Goal: Task Accomplishment & Management: Manage account settings

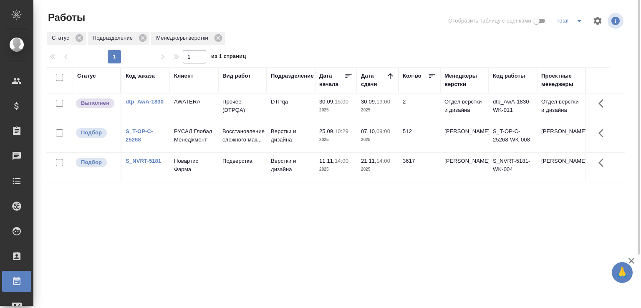
click at [149, 138] on link "S_T-OP-C-25268" at bounding box center [140, 135] width 28 height 15
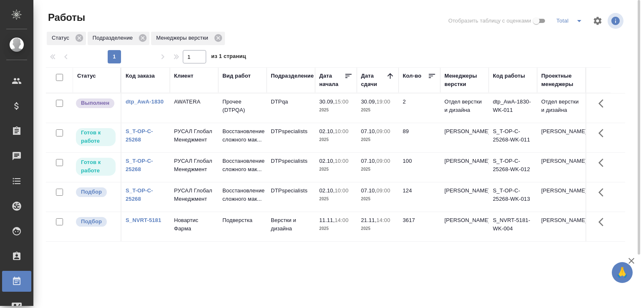
click at [275, 28] on div at bounding box center [338, 21] width 195 height 20
click at [272, 20] on div at bounding box center [338, 21] width 195 height 20
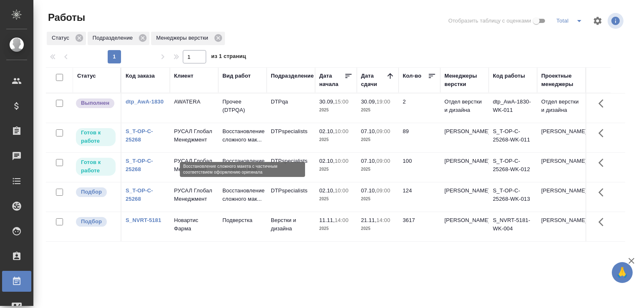
click at [259, 144] on p "Восстановление сложного мак..." at bounding box center [242, 135] width 40 height 17
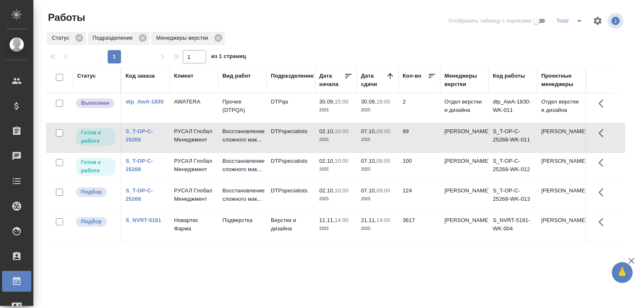
click at [222, 174] on td "Восстановление сложного мак..." at bounding box center [242, 167] width 48 height 29
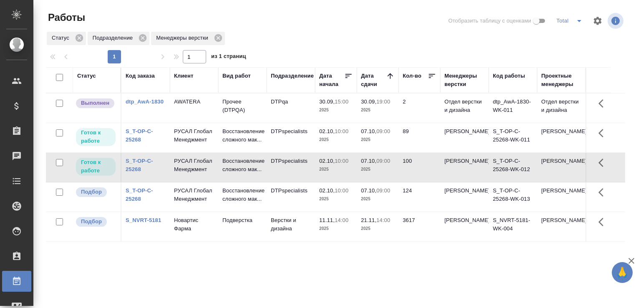
click at [222, 174] on td "Восстановление сложного мак..." at bounding box center [242, 167] width 48 height 29
click at [229, 164] on p "Восстановление сложного мак..." at bounding box center [242, 165] width 40 height 17
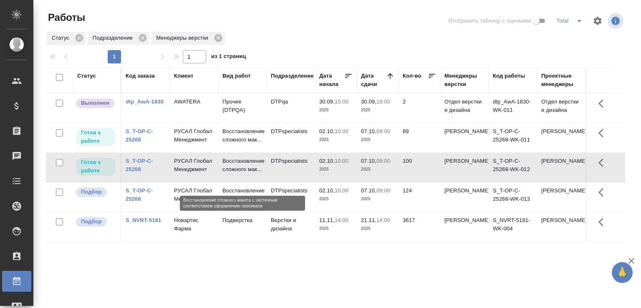
click at [229, 164] on p "Восстановление сложного мак..." at bounding box center [242, 165] width 40 height 17
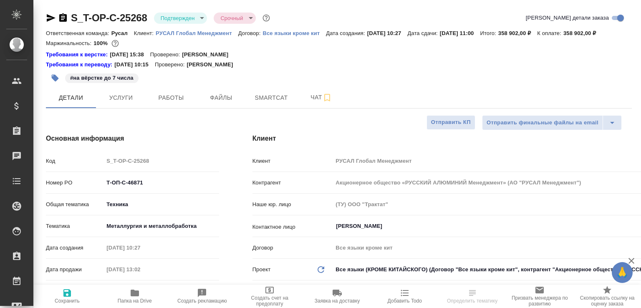
select select "RU"
click at [159, 103] on span "Работы" at bounding box center [171, 98] width 40 height 10
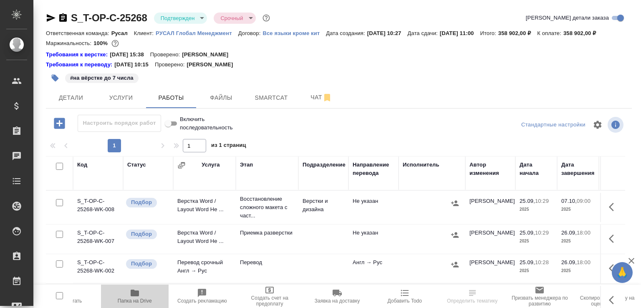
click at [137, 295] on icon "button" at bounding box center [135, 293] width 8 height 7
click at [233, 222] on td "Верстка Word / Layout Word Не ..." at bounding box center [204, 207] width 63 height 29
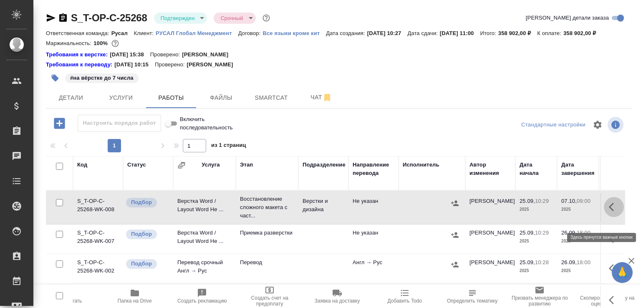
click at [609, 212] on icon "button" at bounding box center [614, 207] width 10 height 10
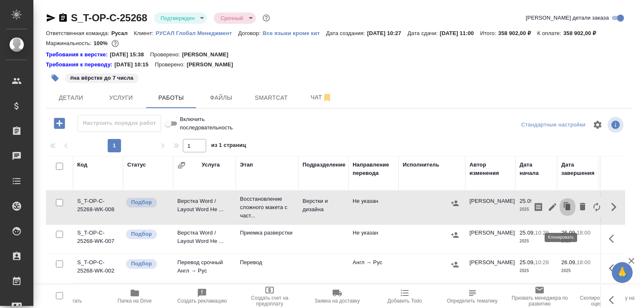
click at [562, 213] on icon "button" at bounding box center [568, 207] width 12 height 12
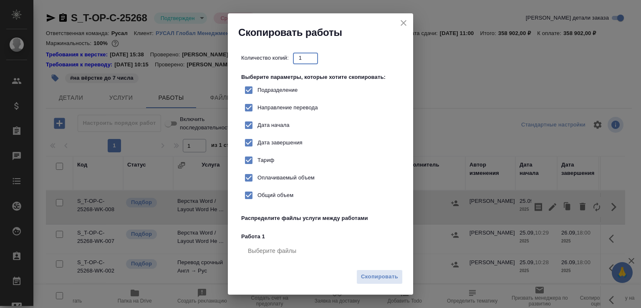
drag, startPoint x: 306, startPoint y: 57, endPoint x: 297, endPoint y: 56, distance: 8.9
click at [297, 56] on input "1" at bounding box center [305, 58] width 25 height 10
type input "4"
click at [398, 280] on span "Скопировать" at bounding box center [379, 277] width 37 height 10
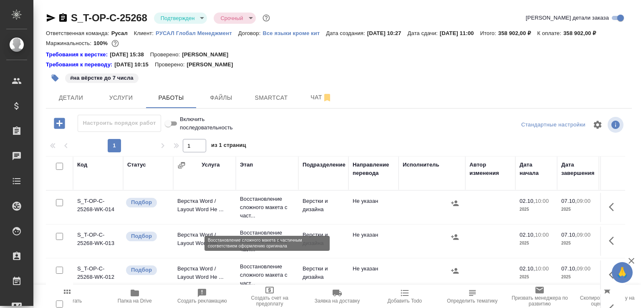
click at [248, 220] on p "Восстановление сложного макета с част..." at bounding box center [267, 207] width 54 height 25
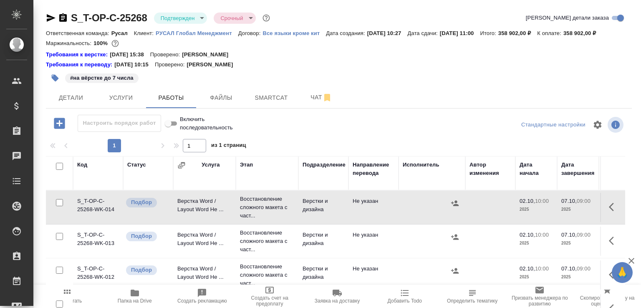
click at [224, 248] on td "Верстка Word / Layout Word Не ..." at bounding box center [204, 241] width 63 height 29
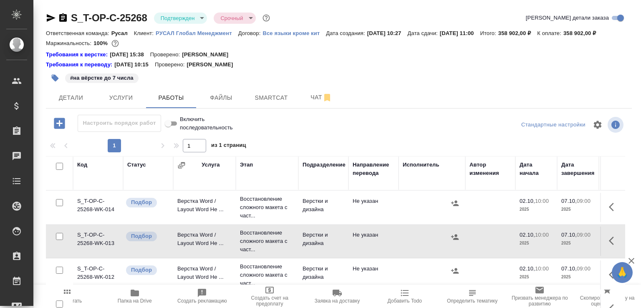
click at [224, 248] on td "Верстка Word / Layout Word Не ..." at bounding box center [204, 241] width 63 height 29
click at [228, 276] on td "Верстка Word / Layout Word Не ..." at bounding box center [204, 274] width 63 height 29
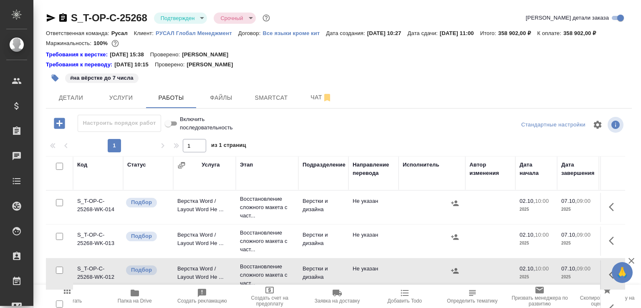
click at [228, 276] on td "Верстка Word / Layout Word Не ..." at bounding box center [204, 274] width 63 height 29
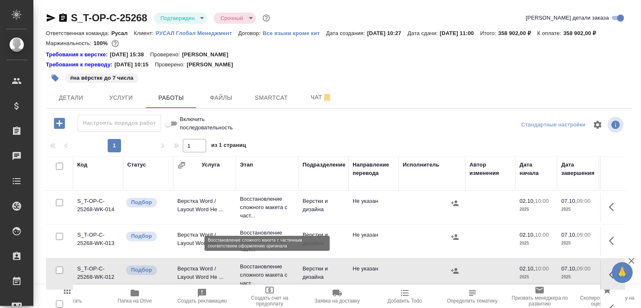
scroll to position [42, 0]
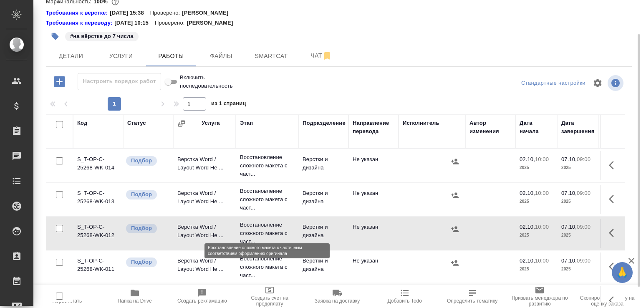
click at [256, 267] on p "Восстановление сложного макета с част..." at bounding box center [267, 267] width 54 height 25
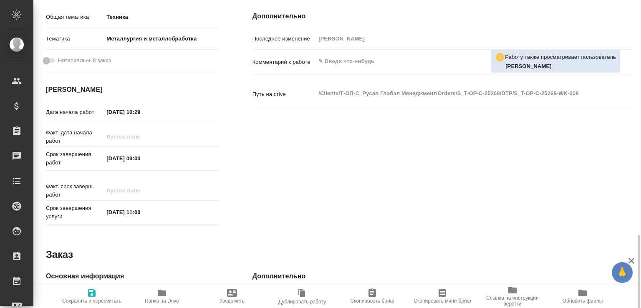
scroll to position [357, 0]
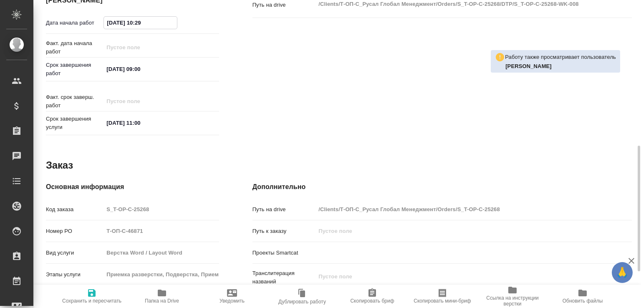
drag, startPoint x: 123, startPoint y: 25, endPoint x: 99, endPoint y: 20, distance: 24.3
click at [99, 20] on div "Дата начала работ [DATE] 10:29" at bounding box center [132, 22] width 173 height 15
drag, startPoint x: 146, startPoint y: 22, endPoint x: 158, endPoint y: 25, distance: 11.9
click at [158, 25] on input "[DATE] 10:29" at bounding box center [140, 23] width 73 height 12
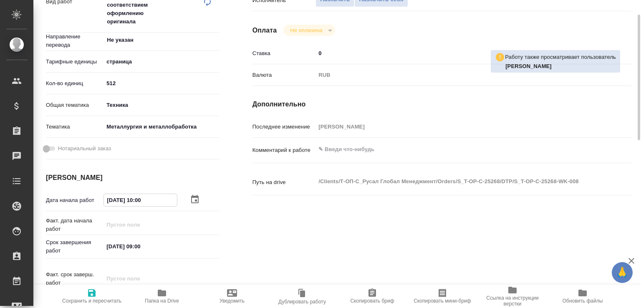
scroll to position [96, 0]
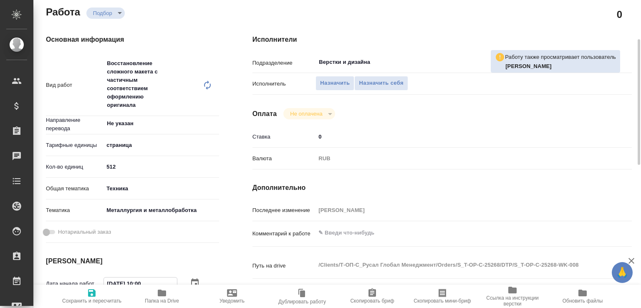
type input "[DATE] 10:00"
click at [374, 236] on textarea at bounding box center [458, 233] width 284 height 14
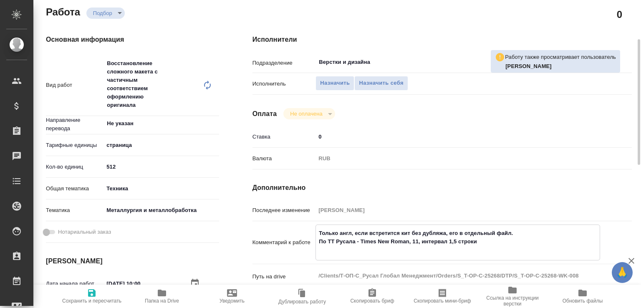
type textarea "Только англ, если встретится кит без дубляжа, его в отдельный файл. По ТТ Русал…"
click at [92, 293] on icon "button" at bounding box center [92, 293] width 8 height 8
type input "recruiting"
type input "Не указан"
type input "5a8b1489cc6b4906c91bfdb2"
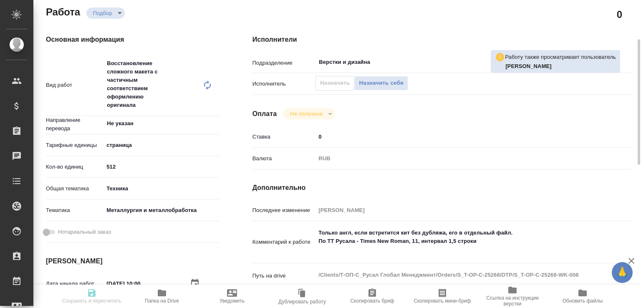
type input "512"
type input "tech"
type input "60014e23f7d9dc5f480a3cf8"
type input "[DATE] 10:00"
type input "[DATE] 09:00"
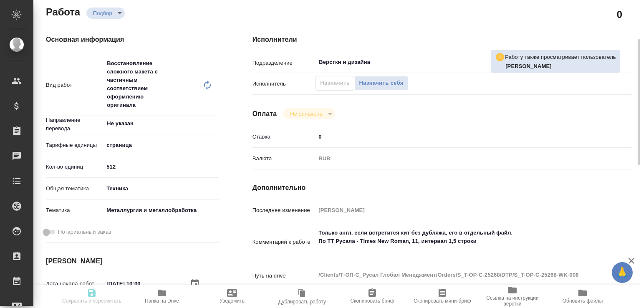
type input "[DATE] 11:00"
type input "Верстки и дизайна"
type input "notPayed"
type input "0"
type input "RUB"
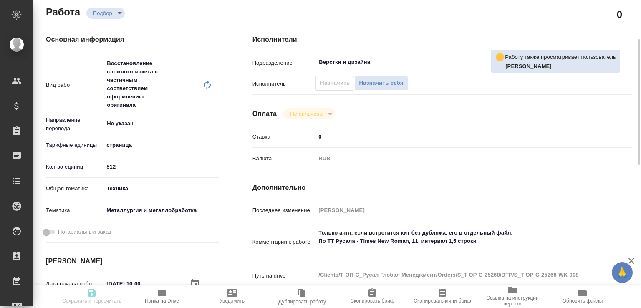
type input "Журавлева Александра"
type input "S_T-OP-C-25268"
type input "Т-ОП-С-46871"
type input "Верстка Word / Layout Word"
type input "Приемка разверстки, Подверстка, Приемка подверстки, Восстановление сложного мак…"
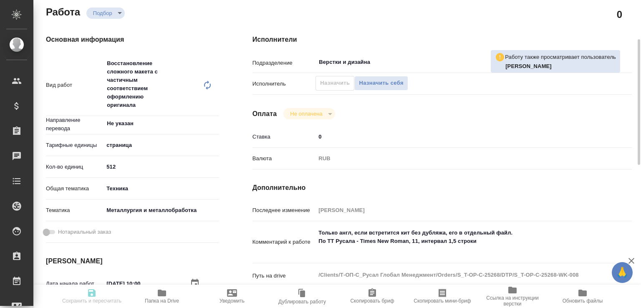
type input "[PERSON_NAME]"
type input "/Clients/Т-ОП-С_Русал Глобал Менеджмент/Orders/S_T-OP-C-25268"
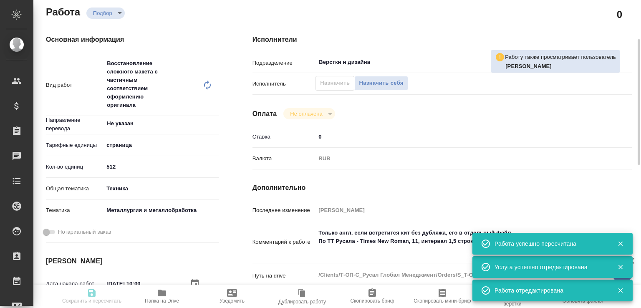
type input "recruiting"
type input "Не указан"
type input "5a8b1489cc6b4906c91bfdb2"
type input "512"
type input "tech"
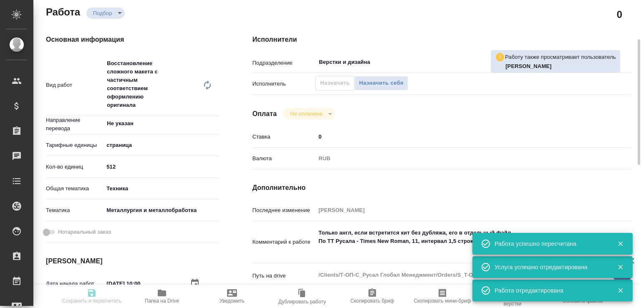
type input "60014e23f7d9dc5f480a3cf8"
type input "[DATE] 10:00"
type input "[DATE] 09:00"
type input "[DATE] 11:00"
type input "Верстки и дизайна"
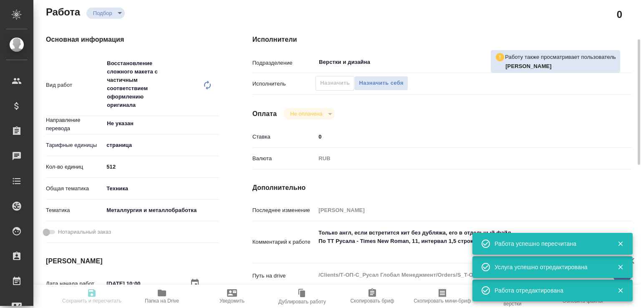
type input "notPayed"
type input "0"
type input "RUB"
type input "Журавлева Александра"
type input "S_T-OP-C-25268"
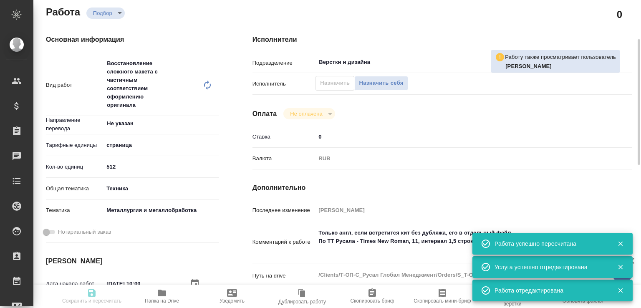
type input "Т-ОП-С-46871"
type input "Верстка Word / Layout Word"
type input "Приемка разверстки, Подверстка, Приемка подверстки, Восстановление сложного мак…"
type input "[PERSON_NAME]"
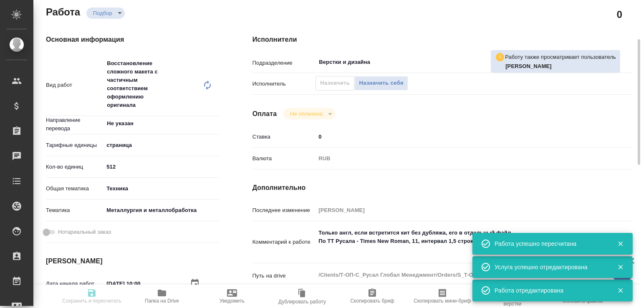
type input "/Clients/Т-ОП-С_Русал Глобал Менеджмент/Orders/S_T-OP-C-25268"
click at [173, 296] on span "Папка на Drive" at bounding box center [162, 296] width 60 height 16
drag, startPoint x: 119, startPoint y: 166, endPoint x: 98, endPoint y: 169, distance: 20.7
click at [98, 169] on div "Кол-во единиц 512" at bounding box center [132, 166] width 173 height 15
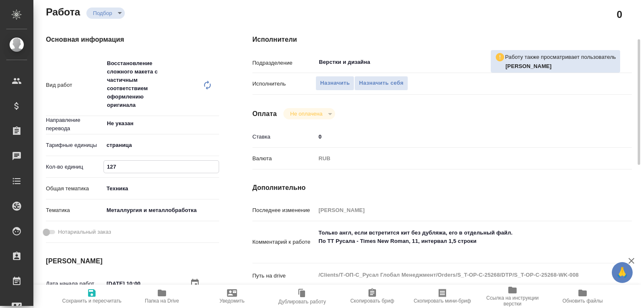
type input "127"
click at [102, 298] on span "Сохранить и пересчитать" at bounding box center [91, 301] width 59 height 6
type input "recruiting"
type input "Не указан"
type input "5a8b1489cc6b4906c91bfdb2"
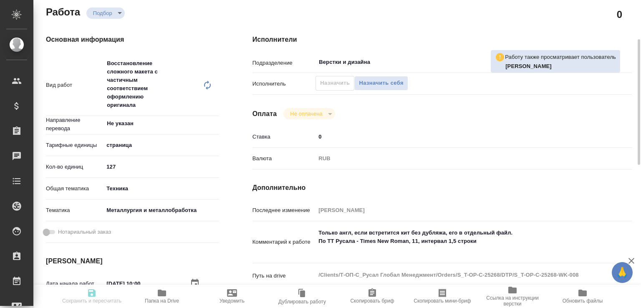
type input "127"
type input "tech"
type input "60014e23f7d9dc5f480a3cf8"
type input "[DATE] 10:00"
type input "[DATE] 09:00"
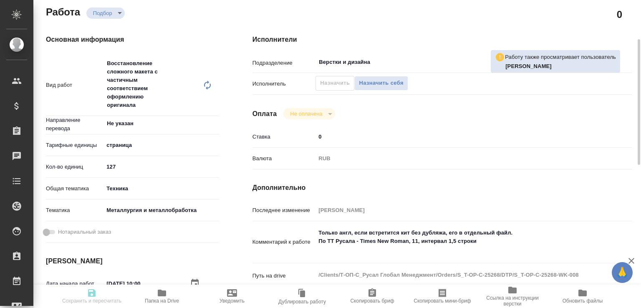
type input "[DATE] 11:00"
type input "Верстки и дизайна"
type input "notPayed"
type input "0"
type input "RUB"
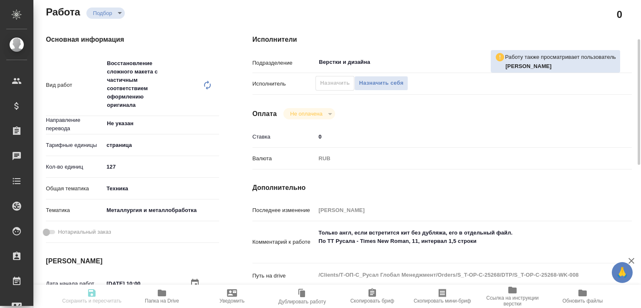
type input "[PERSON_NAME]"
type input "S_T-OP-C-25268"
type input "Т-ОП-С-46871"
type input "Верстка Word / Layout Word"
type input "Приемка разверстки, Подверстка, Приемка подверстки, Восстановление сложного мак…"
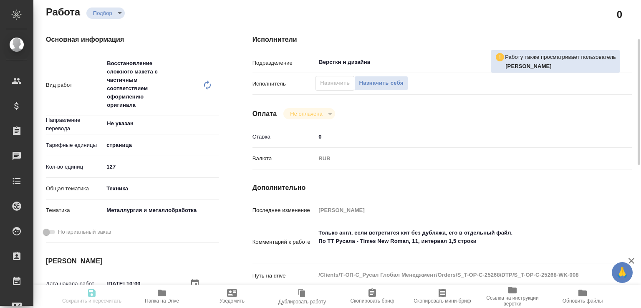
type input "[PERSON_NAME]"
type input "/Clients/Т-ОП-С_Русал Глобал Менеджмент/Orders/S_T-OP-C-25268"
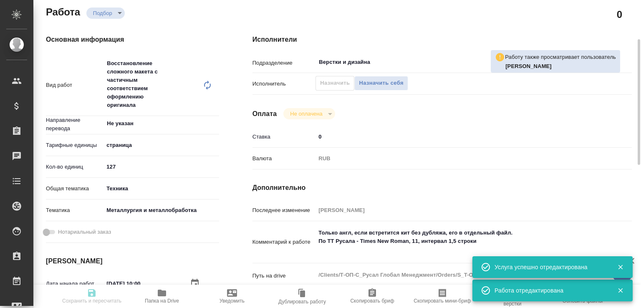
type input "recruiting"
type input "Не указан"
type input "5a8b1489cc6b4906c91bfdb2"
type input "127"
type input "tech"
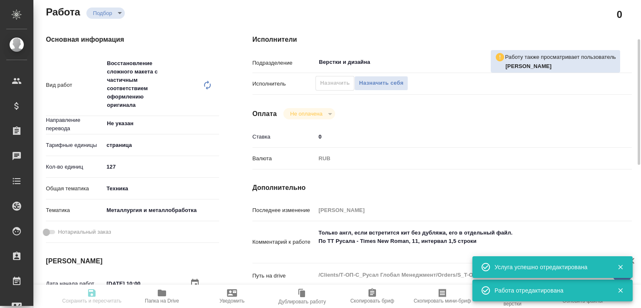
type input "60014e23f7d9dc5f480a3cf8"
type input "[DATE] 10:00"
type input "[DATE] 09:00"
type input "[DATE] 11:00"
type input "Верстки и дизайна"
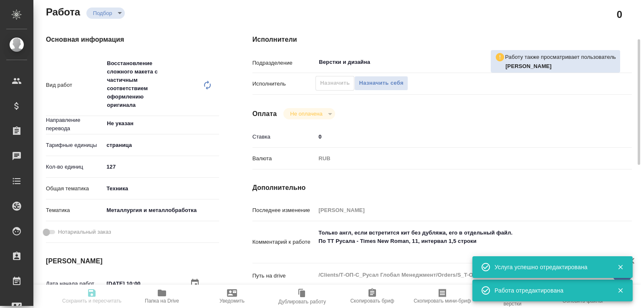
type input "notPayed"
type input "0"
type input "RUB"
type input "[PERSON_NAME]"
type input "S_T-OP-C-25268"
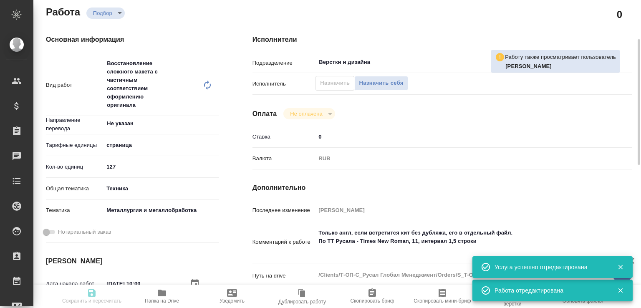
type input "Т-ОП-С-46871"
type input "Верстка Word / Layout Word"
type input "Приемка разверстки, Подверстка, Приемка подверстки, Восстановление сложного мак…"
type input "[PERSON_NAME]"
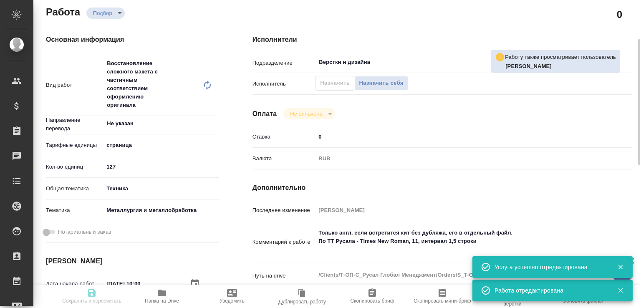
type input "/Clients/Т-ОП-С_Русал Глобал Менеджмент/Orders/S_T-OP-C-25268"
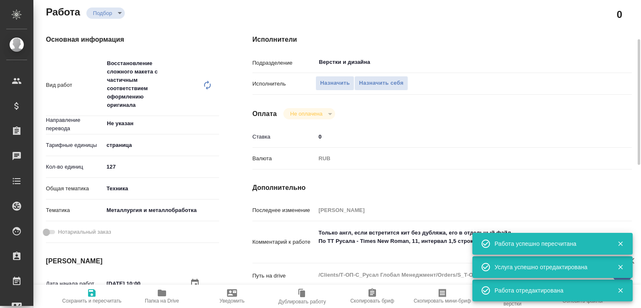
click at [364, 261] on div "Комментарий к работе Только англ, если встретится кит без дубляжа, его в отдель…" at bounding box center [441, 246] width 379 height 42
click at [364, 249] on textarea "Только англ, если встретится кит без дубляжа, его в отдельный файл. По ТТ Русал…" at bounding box center [457, 241] width 285 height 31
paste textarea "2300mm Universal Foil Mill - Technical Specification"
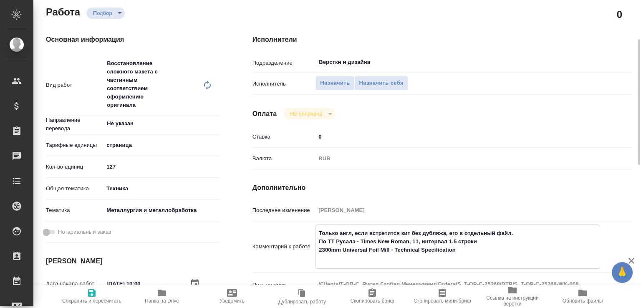
paste textarea "https://drive.awatera.com/f/10499118"
type textarea "Только англ, если встретится кит без дубляжа, его в отдельный файл. По ТТ Русал…"
click at [95, 298] on span "Сохранить и пересчитать" at bounding box center [91, 301] width 59 height 6
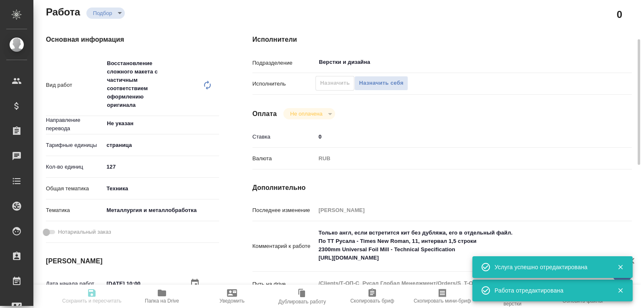
type input "recruiting"
type input "Не указан"
type input "5a8b1489cc6b4906c91bfdb2"
type input "127"
type input "tech"
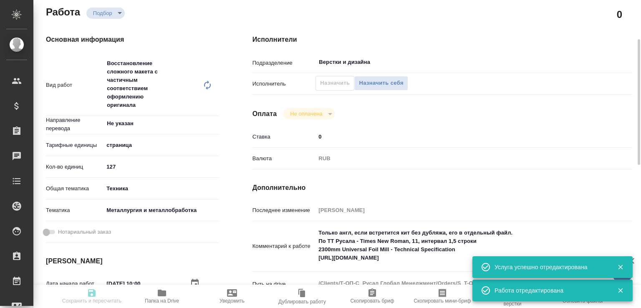
type input "60014e23f7d9dc5f480a3cf8"
type input "[DATE] 10:00"
type input "[DATE] 09:00"
type input "[DATE] 11:00"
type input "Верстки и дизайна"
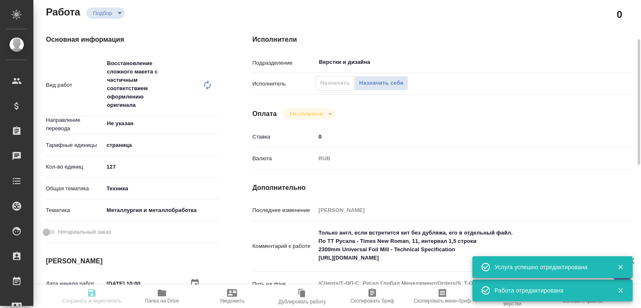
type input "notPayed"
type input "0"
type input "RUB"
type input "[PERSON_NAME]"
type input "S_T-OP-C-25268"
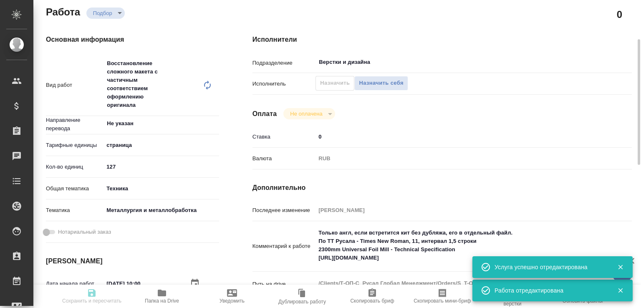
type input "Т-ОП-С-46871"
type input "Верстка Word / Layout Word"
type input "Приемка разверстки, Подверстка, Приемка подверстки, Восстановление сложного мак…"
type input "[PERSON_NAME]"
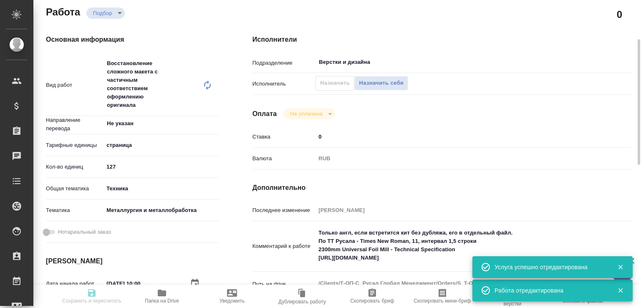
type input "/Clients/Т-ОП-С_Русал Глобал Менеджмент/Orders/S_T-OP-C-25268"
type input "recruiting"
type input "Не указан"
type input "5a8b1489cc6b4906c91bfdb2"
type input "127"
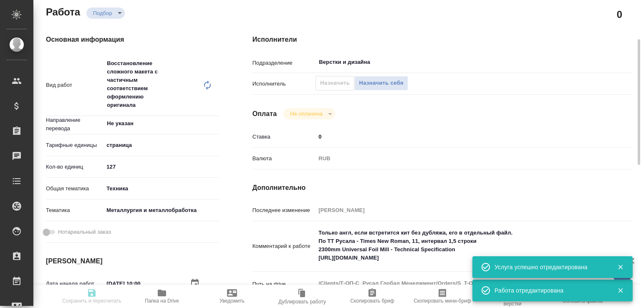
type input "tech"
type input "60014e23f7d9dc5f480a3cf8"
type input "[DATE] 10:00"
type input "[DATE] 09:00"
type input "[DATE] 11:00"
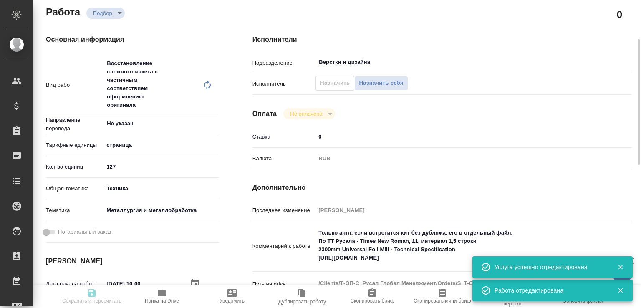
type input "Верстки и дизайна"
type input "notPayed"
type input "0"
type input "RUB"
type input "[PERSON_NAME]"
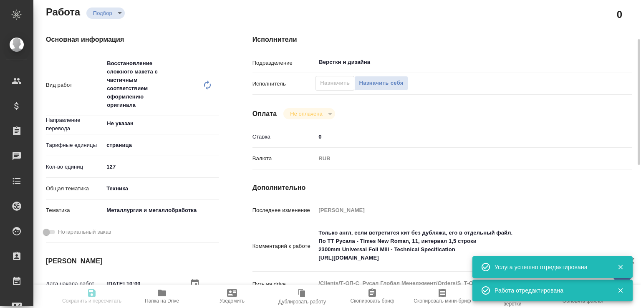
type input "S_T-OP-C-25268"
type input "Т-ОП-С-46871"
type input "Верстка Word / Layout Word"
type input "Приемка разверстки, Подверстка, Приемка подверстки, Восстановление сложного мак…"
type input "[PERSON_NAME]"
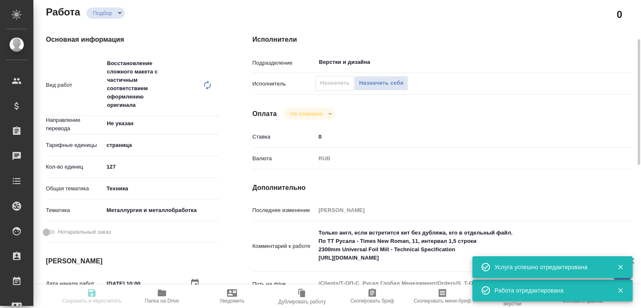
type input "[PERSON_NAME]"
type input "/Clients/Т-ОП-С_Русал Глобал Менеджмент/Orders/S_T-OP-C-25268"
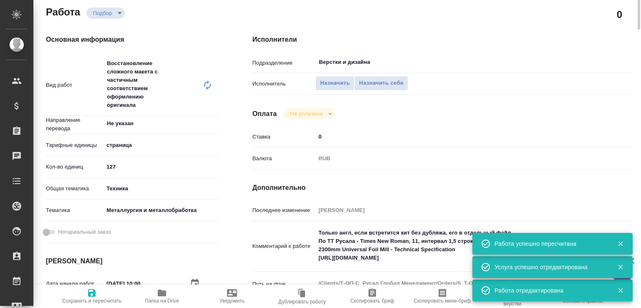
scroll to position [0, 0]
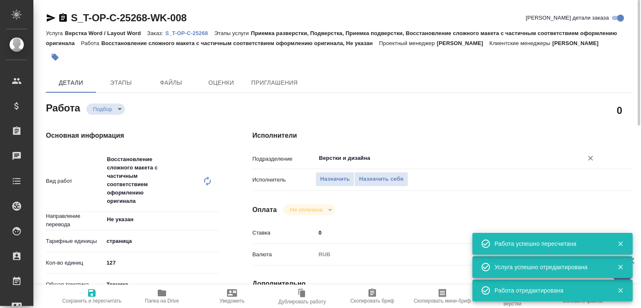
click at [338, 153] on input "Верстки и дизайна" at bounding box center [444, 158] width 252 height 10
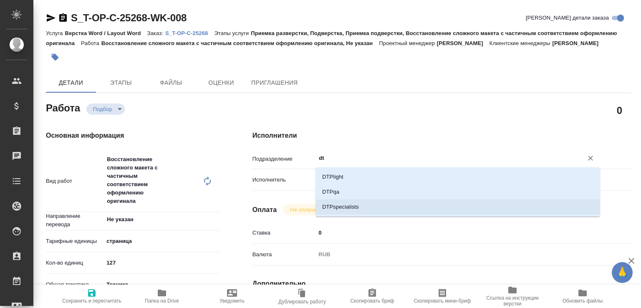
click at [333, 206] on li "DTPspecialists" at bounding box center [457, 206] width 285 height 15
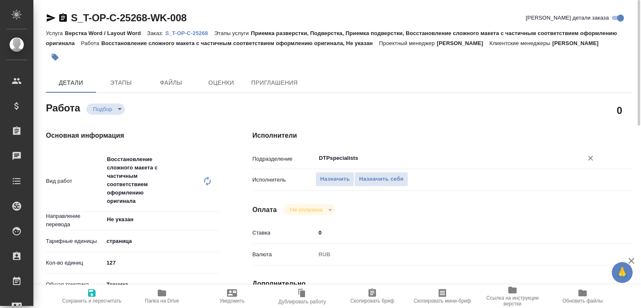
type input "DTPspecialists"
click at [48, 17] on icon "button" at bounding box center [51, 18] width 9 height 8
click at [100, 293] on span "Сохранить и пересчитать" at bounding box center [92, 296] width 60 height 16
type input "recruiting"
type input "Не указан"
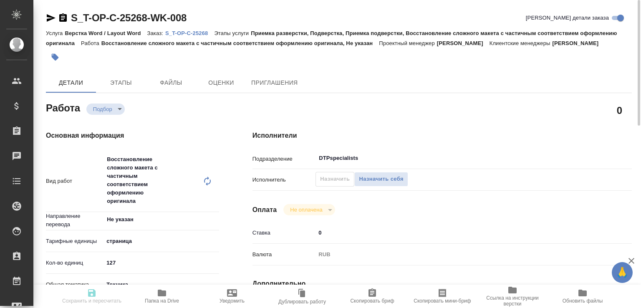
type input "5a8b1489cc6b4906c91bfdb2"
type input "127"
type input "tech"
type input "60014e23f7d9dc5f480a3cf8"
type input "[DATE] 10:00"
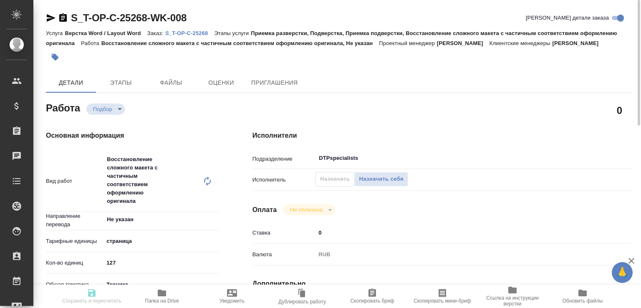
type input "[DATE] 09:00"
type input "[DATE] 11:00"
type input "DTPspecialists"
type input "notPayed"
type input "0"
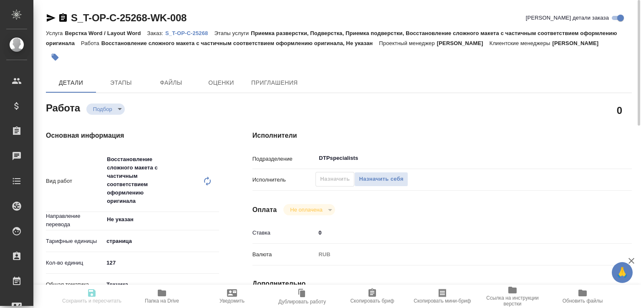
type input "RUB"
type input "[PERSON_NAME]"
type input "S_T-OP-C-25268"
type input "Т-ОП-С-46871"
type input "Верстка Word / Layout Word"
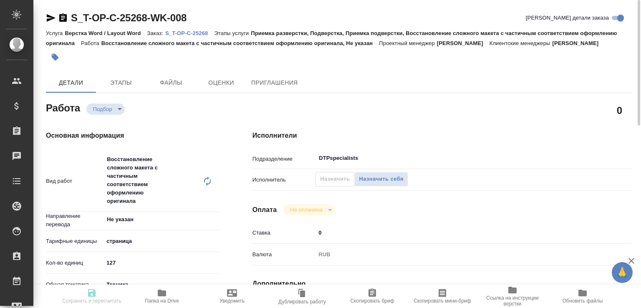
type input "Приемка разверстки, Подверстка, Приемка подверстки, Восстановление сложного мак…"
type input "[PERSON_NAME]"
type input "/Clients/Т-ОП-С_Русал Глобал Менеджмент/Orders/S_T-OP-C-25268"
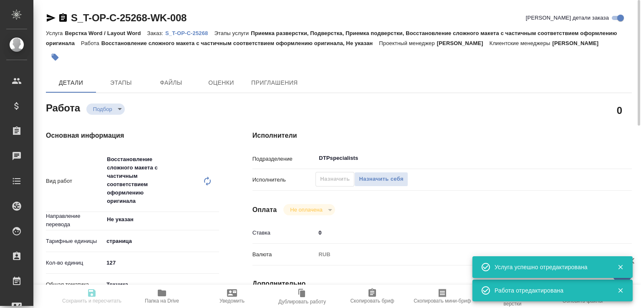
click at [333, 177] on div "Назначить Назначить себя" at bounding box center [361, 179] width 93 height 15
type input "recruiting"
type input "Не указан"
type input "5a8b1489cc6b4906c91bfdb2"
type input "127"
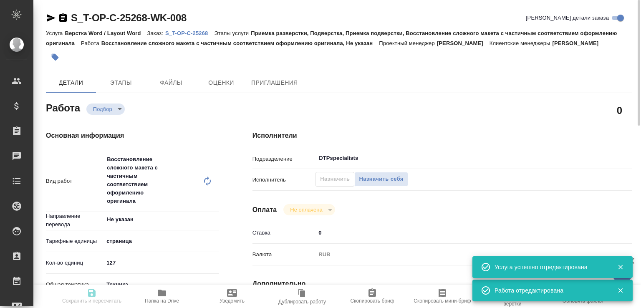
type input "tech"
type input "60014e23f7d9dc5f480a3cf8"
type input "[DATE] 10:00"
type input "[DATE] 09:00"
type input "[DATE] 11:00"
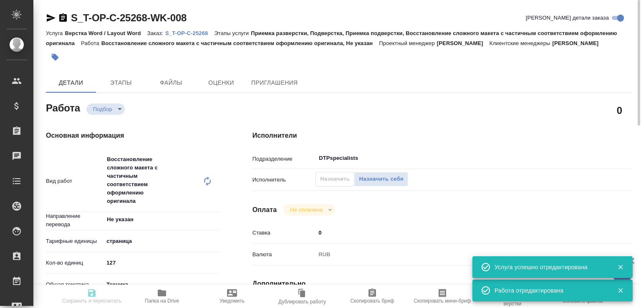
type input "DTPspecialists"
type input "notPayed"
type input "0"
type input "RUB"
type input "[PERSON_NAME]"
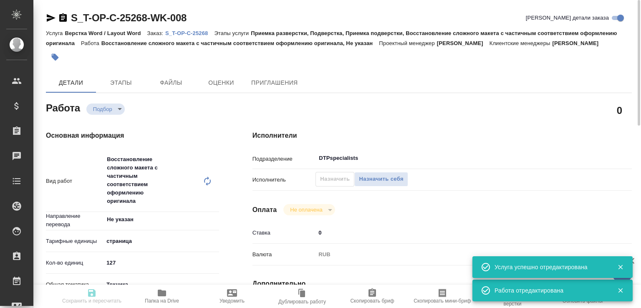
type input "S_T-OP-C-25268"
type input "Т-ОП-С-46871"
type input "Верстка Word / Layout Word"
type input "Приемка разверстки, Подверстка, Приемка подверстки, Восстановление сложного мак…"
type input "[PERSON_NAME]"
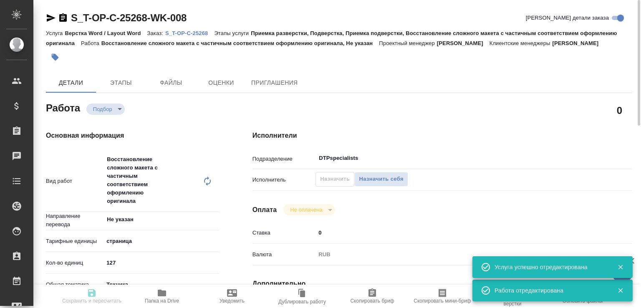
type input "[PERSON_NAME]"
type input "/Clients/Т-ОП-С_Русал Глобал Менеджмент/Orders/S_T-OP-C-25268"
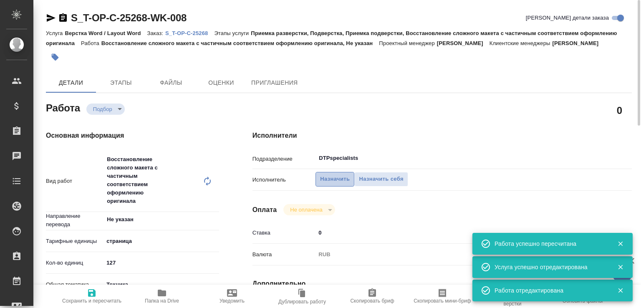
click at [331, 177] on span "Назначить" at bounding box center [335, 179] width 30 height 10
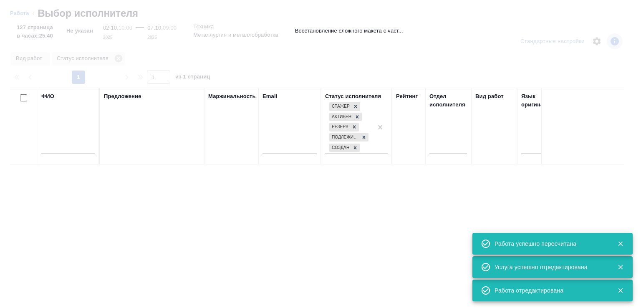
click at [75, 152] on input "text" at bounding box center [67, 149] width 53 height 10
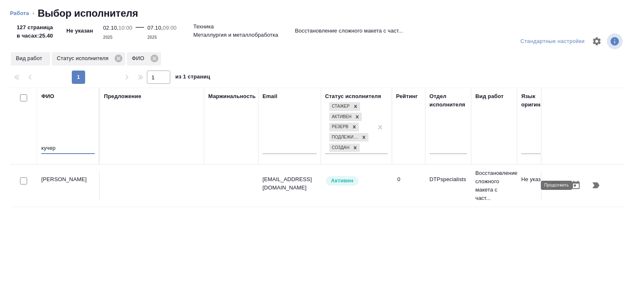
type input "кучер"
click at [586, 179] on button "button" at bounding box center [596, 185] width 20 height 20
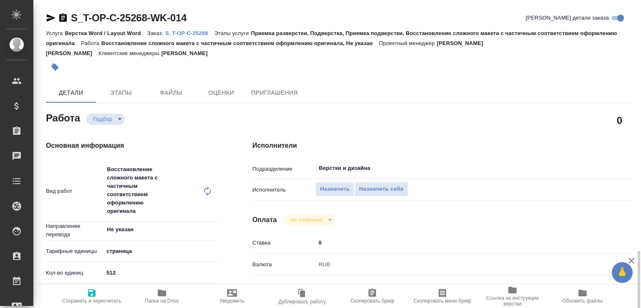
scroll to position [267, 0]
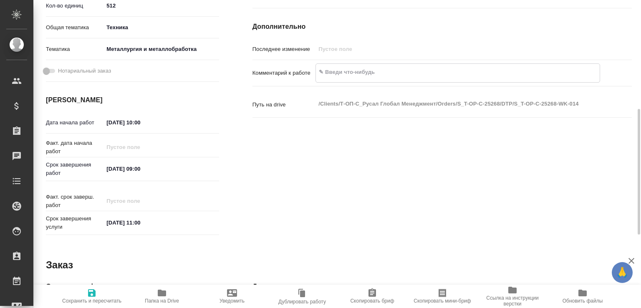
click at [343, 66] on textarea at bounding box center [458, 72] width 284 height 14
paste textarea "Только англ, если встретится кит без дубляжа, его в отдельный файл. По ТТ Русал…"
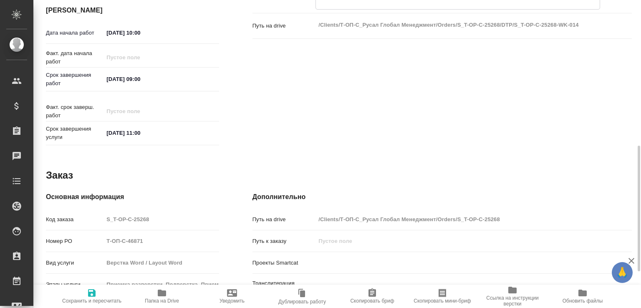
scroll to position [179, 0]
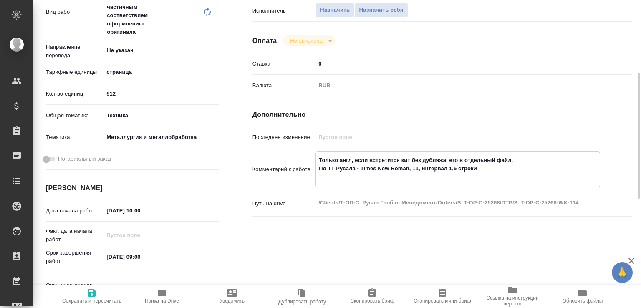
type textarea "Только англ, если встретится кит без дубляжа, его в отдельный файл. По ТТ Русал…"
drag, startPoint x: 114, startPoint y: 86, endPoint x: 102, endPoint y: 84, distance: 11.4
click at [102, 86] on div "Кол-во единиц 512" at bounding box center [132, 93] width 173 height 15
type input "72"
click at [99, 291] on span "Сохранить и пересчитать" at bounding box center [92, 296] width 60 height 16
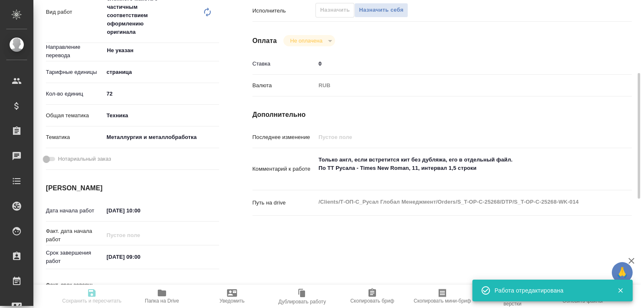
type input "recruiting"
type input "Не указан"
type input "5a8b1489cc6b4906c91bfdb2"
type input "72"
type input "tech"
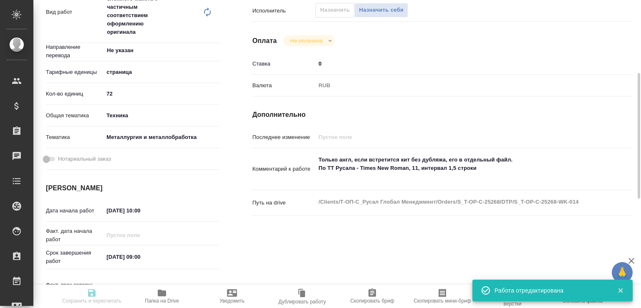
type input "60014e23f7d9dc5f480a3cf8"
type input "[DATE] 10:00"
type input "[DATE] 09:00"
type input "[DATE] 11:00"
type input "Верстки и дизайна"
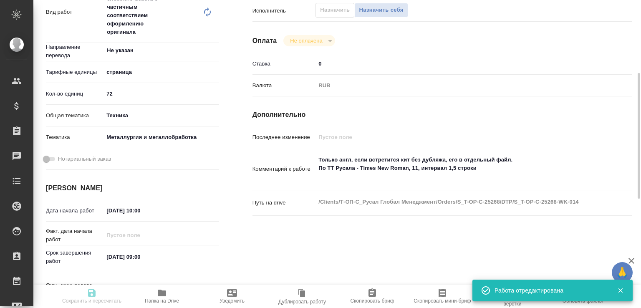
type input "notPayed"
type input "0"
type input "RUB"
type input "[PERSON_NAME]"
type input "S_T-OP-C-25268"
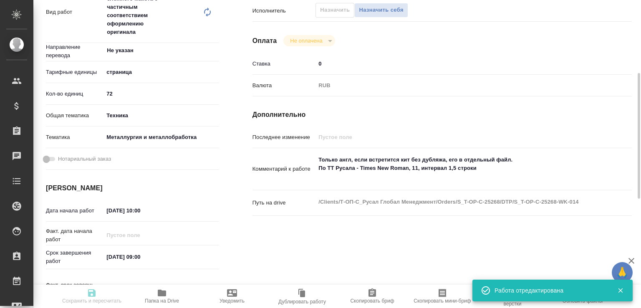
type input "Т-ОП-С-46871"
type input "Верстка Word / Layout Word"
type input "Приемка разверстки, Подверстка, Приемка подверстки, Восстановление сложного мак…"
type input "[PERSON_NAME]"
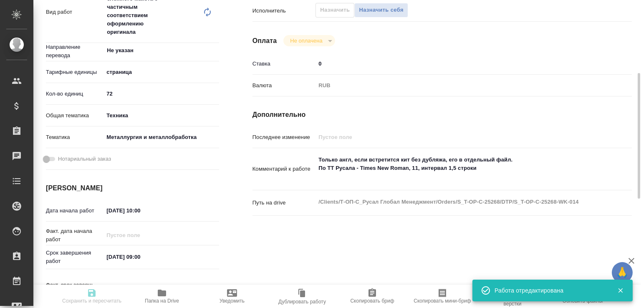
type input "/Clients/Т-ОП-С_Русал Глобал Менеджмент/Orders/S_T-OP-C-25268"
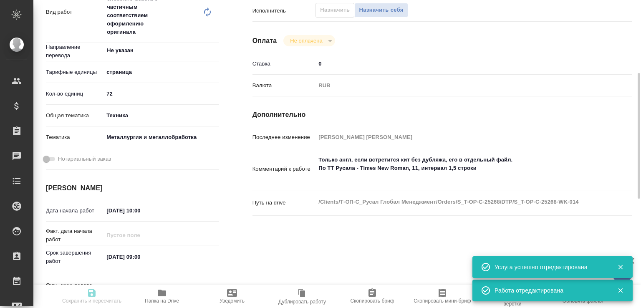
type input "recruiting"
type input "Не указан"
type input "5a8b1489cc6b4906c91bfdb2"
type input "72"
type input "tech"
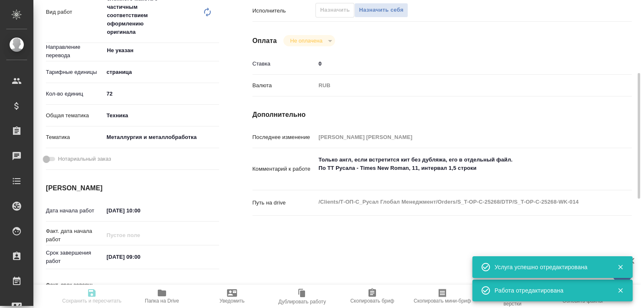
type input "60014e23f7d9dc5f480a3cf8"
type input "[DATE] 10:00"
type input "[DATE] 09:00"
type input "[DATE] 11:00"
type input "Верстки и дизайна"
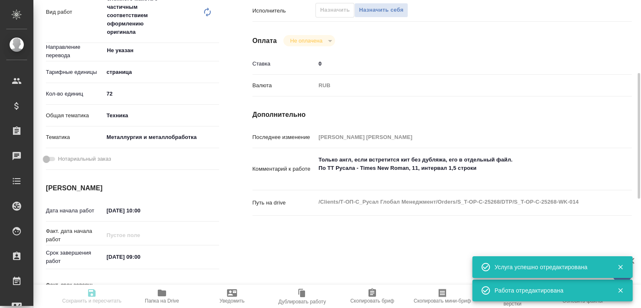
type input "notPayed"
type input "0"
type input "RUB"
type input "[PERSON_NAME]"
type input "S_T-OP-C-25268"
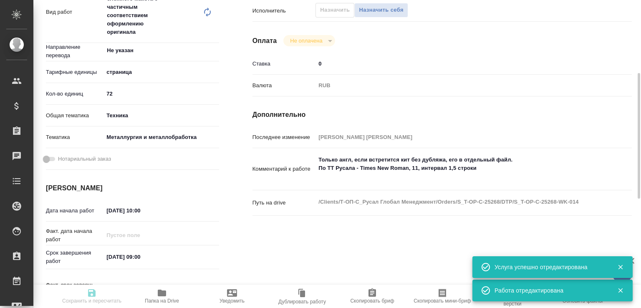
type input "Т-ОП-С-46871"
type input "Верстка Word / Layout Word"
type input "Приемка разверстки, Подверстка, Приемка подверстки, Восстановление сложного мак…"
type input "[PERSON_NAME]"
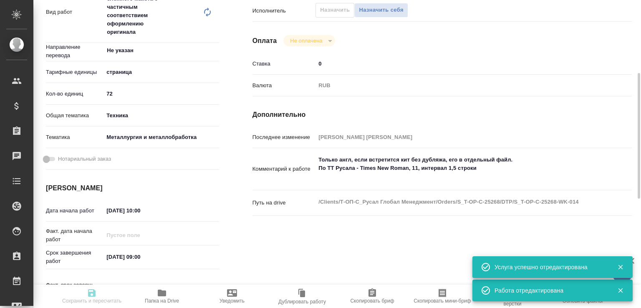
type input "/Clients/Т-ОП-С_Русал Глобал Менеджмент/Orders/S_T-OP-C-25268"
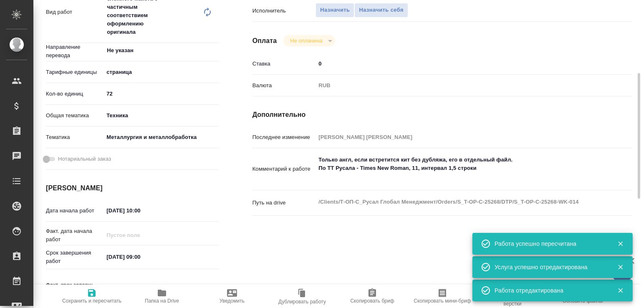
click at [162, 296] on icon "button" at bounding box center [162, 293] width 10 height 10
click at [335, 166] on textarea "Только англ, если встретится кит без дубляжа, его в отдельный файл. По ТТ Русал…" at bounding box center [457, 168] width 285 height 31
paste textarea "one Melting Furnace +one Holding Furnace"
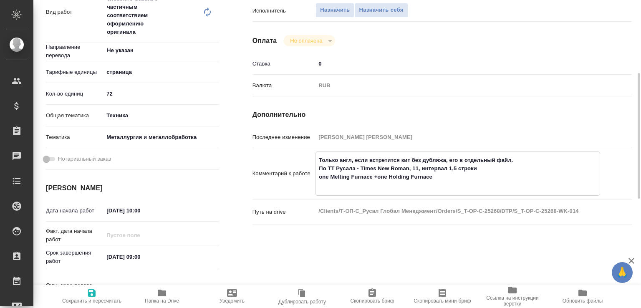
paste textarea "https://drive.awatera.com/f/10570331"
type textarea "Только англ, если встретится кит без дубляжа, его в отдельный файл. По ТТ Русал…"
click at [88, 289] on icon "button" at bounding box center [92, 293] width 8 height 8
type input "recruiting"
type input "Не указан"
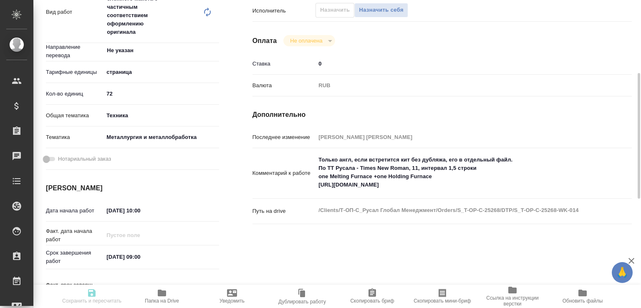
type input "5a8b1489cc6b4906c91bfdb2"
type input "72"
type input "tech"
type input "60014e23f7d9dc5f480a3cf8"
type input "[DATE] 10:00"
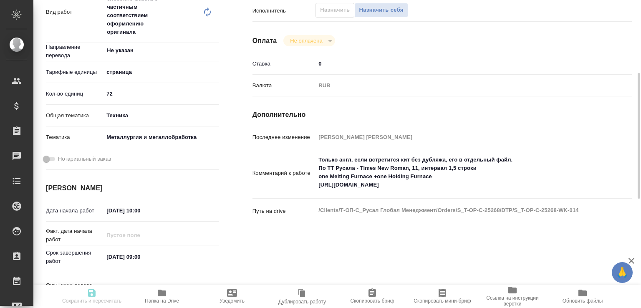
type input "[DATE] 09:00"
type input "[DATE] 11:00"
type input "Верстки и дизайна"
type input "notPayed"
type input "0"
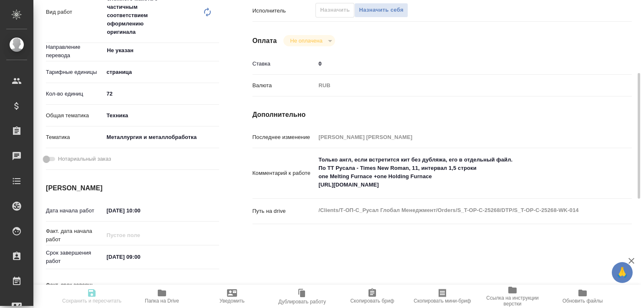
type input "RUB"
type input "[PERSON_NAME]"
type input "S_T-OP-C-25268"
type input "Т-ОП-С-46871"
type input "Верстка Word / Layout Word"
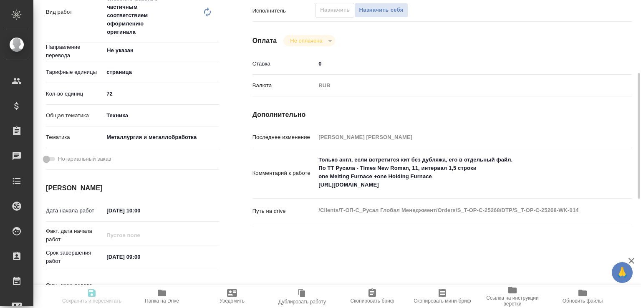
type input "Приемка разверстки, Подверстка, Приемка подверстки, Восстановление сложного мак…"
type input "[PERSON_NAME]"
type input "/Clients/Т-ОП-С_Русал Глобал Менеджмент/Orders/S_T-OP-C-25268"
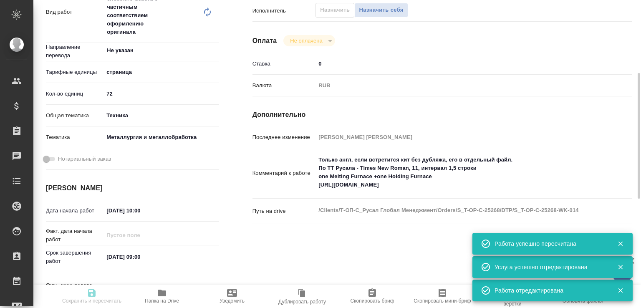
type input "recruiting"
type input "Не указан"
type input "5a8b1489cc6b4906c91bfdb2"
type input "72"
type input "tech"
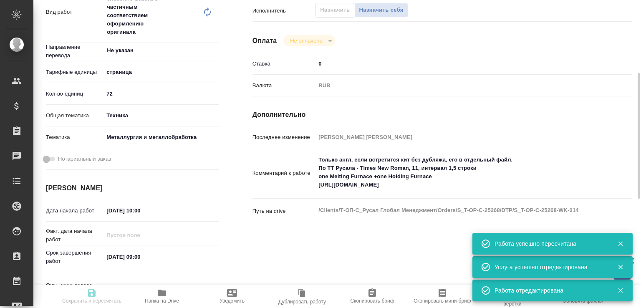
type input "60014e23f7d9dc5f480a3cf8"
type input "[DATE] 10:00"
type input "[DATE] 09:00"
type input "[DATE] 11:00"
type input "Верстки и дизайна"
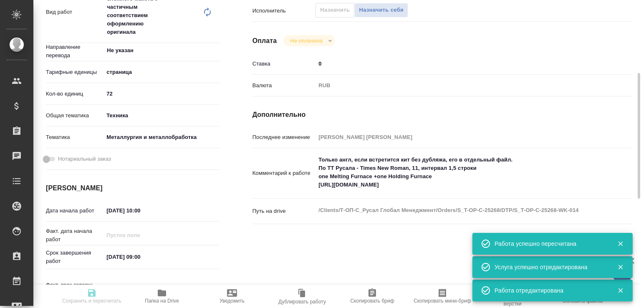
type input "notPayed"
type input "0"
type input "RUB"
type input "[PERSON_NAME]"
type input "S_T-OP-C-25268"
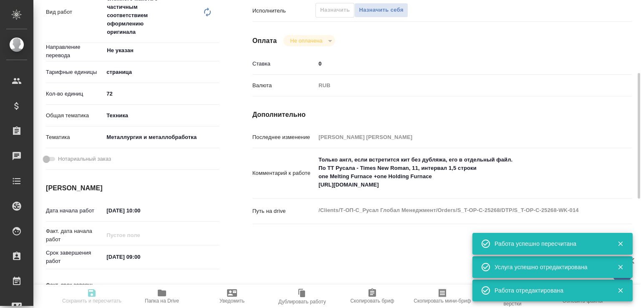
type input "Т-ОП-С-46871"
type input "Верстка Word / Layout Word"
type input "Приемка разверстки, Подверстка, Приемка подверстки, Восстановление сложного мак…"
type input "[PERSON_NAME]"
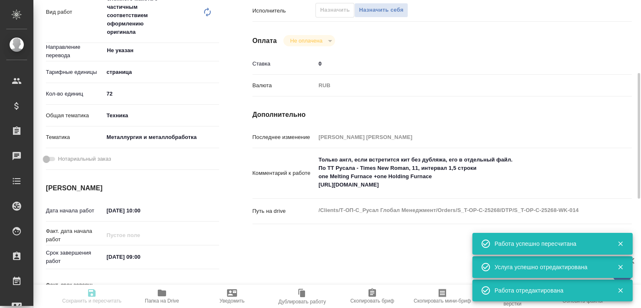
type input "/Clients/Т-ОП-С_Русал Глобал Менеджмент/Orders/S_T-OP-C-25268"
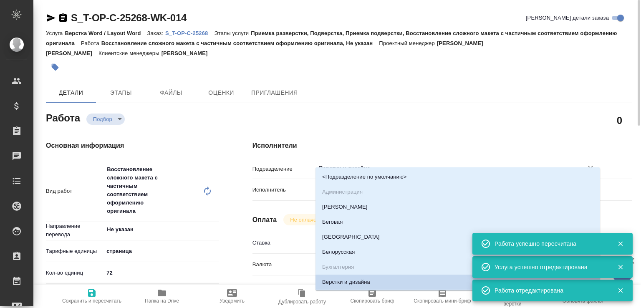
click at [338, 163] on input "Верстки и дизайна" at bounding box center [444, 168] width 252 height 10
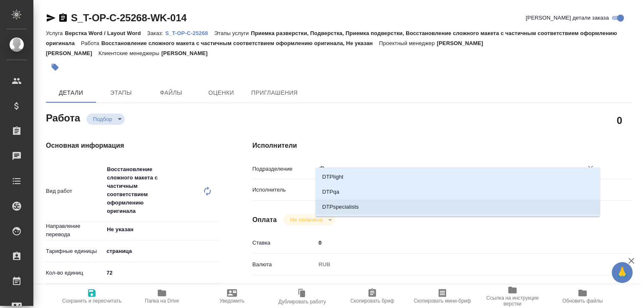
click at [336, 205] on li "DTPspecialists" at bounding box center [457, 206] width 285 height 15
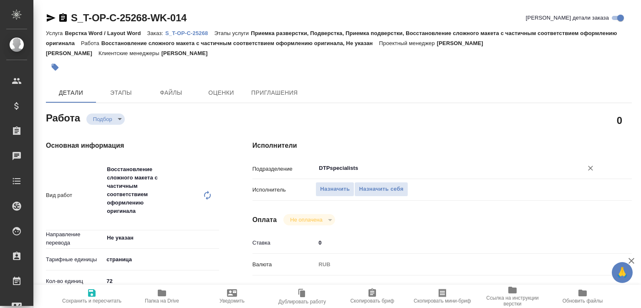
type input "DTPspecialists"
click at [50, 16] on icon "button" at bounding box center [51, 18] width 9 height 8
click at [93, 289] on icon "button" at bounding box center [92, 293] width 8 height 8
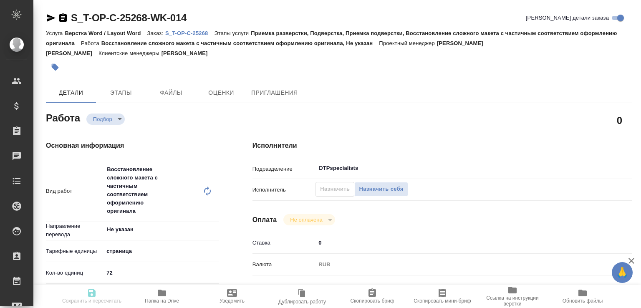
type input "recruiting"
type input "Не указан"
type input "5a8b1489cc6b4906c91bfdb2"
type input "72"
type input "tech"
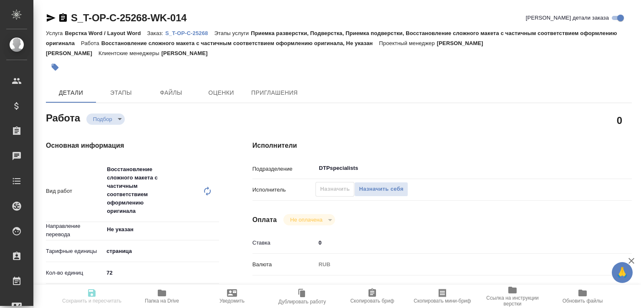
type input "60014e23f7d9dc5f480a3cf8"
type input "[DATE] 10:00"
type input "[DATE] 09:00"
type input "[DATE] 11:00"
type input "DTPspecialists"
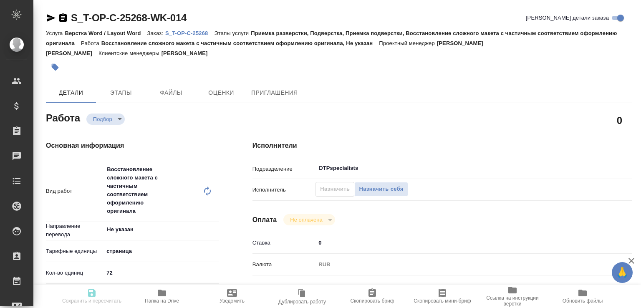
type input "notPayed"
type input "0"
type input "RUB"
type input "[PERSON_NAME]"
type input "S_T-OP-C-25268"
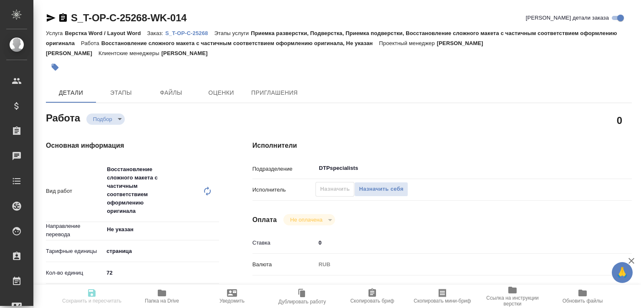
type input "Т-ОП-С-46871"
type input "Верстка Word / Layout Word"
type input "Приемка разверстки, Подверстка, Приемка подверстки, Восстановление сложного мак…"
type input "[PERSON_NAME]"
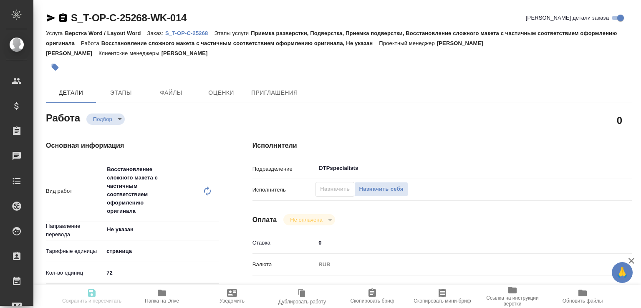
type input "/Clients/Т-ОП-С_Русал Глобал Менеджмент/Orders/S_T-OP-C-25268"
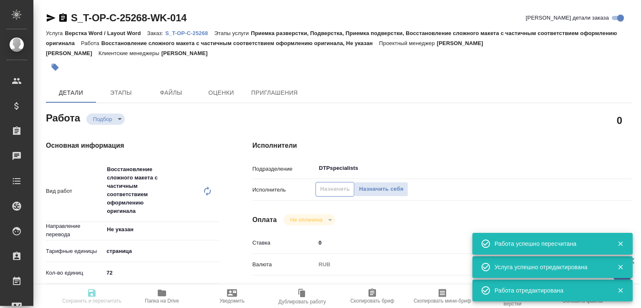
type input "recruiting"
type input "Не указан"
type input "5a8b1489cc6b4906c91bfdb2"
type input "72"
type input "tech"
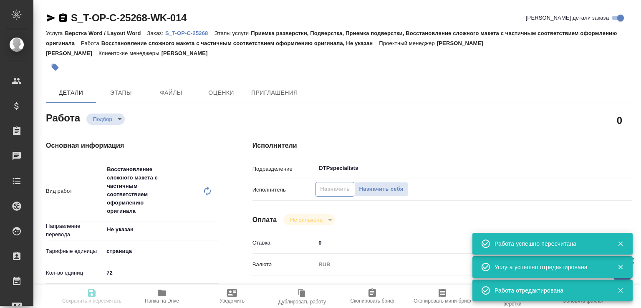
type input "60014e23f7d9dc5f480a3cf8"
type input "[DATE] 10:00"
type input "[DATE] 09:00"
type input "[DATE] 11:00"
type input "DTPspecialists"
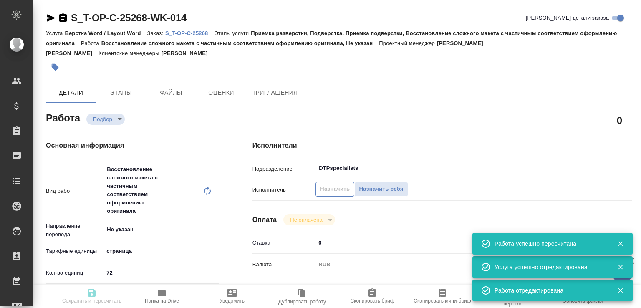
type input "notPayed"
type input "0"
type input "RUB"
type input "[PERSON_NAME]"
type input "S_T-OP-C-25268"
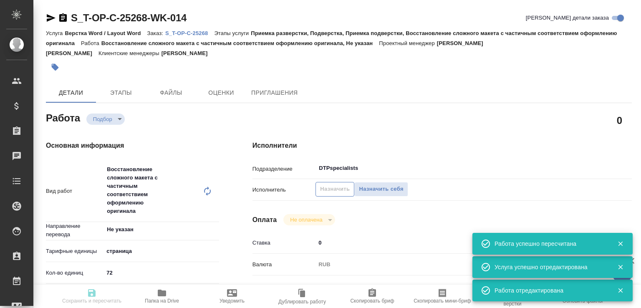
type input "Т-ОП-С-46871"
type input "Верстка Word / Layout Word"
type input "Приемка разверстки, Подверстка, Приемка подверстки, Восстановление сложного мак…"
type input "[PERSON_NAME]"
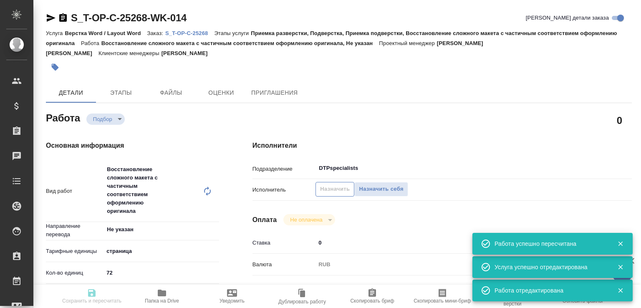
type input "/Clients/Т-ОП-С_Русал Глобал Менеджмент/Orders/S_T-OP-C-25268"
click at [336, 186] on span "Назначить" at bounding box center [335, 189] width 30 height 10
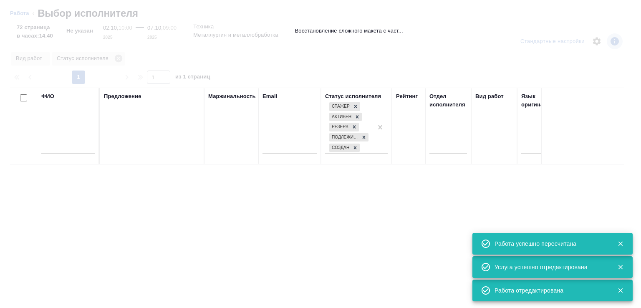
click at [75, 151] on input "text" at bounding box center [67, 149] width 53 height 10
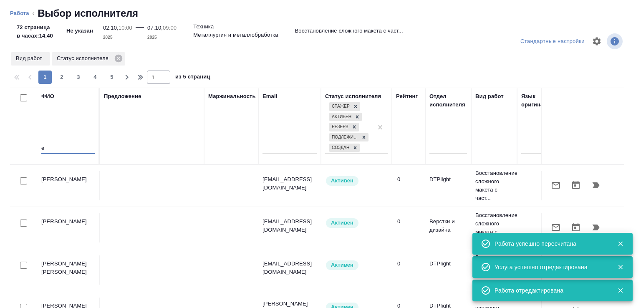
click at [75, 151] on input "е" at bounding box center [67, 149] width 53 height 10
drag, startPoint x: 75, startPoint y: 151, endPoint x: 0, endPoint y: 145, distance: 75.3
click at [0, 146] on div "Стандартные настройки Вид работ Статус исполнителя 1 2 3 4 5 1 из 5 страниц ФИО…" at bounding box center [320, 166] width 641 height 283
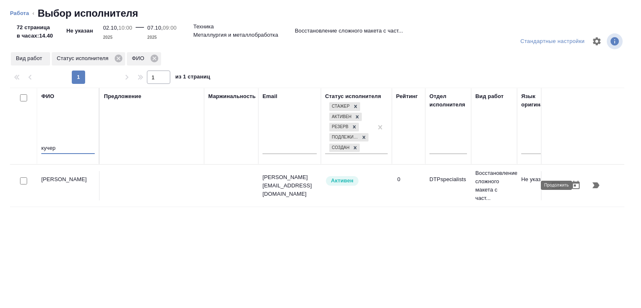
type input "кучер"
click at [591, 188] on icon "button" at bounding box center [596, 185] width 10 height 10
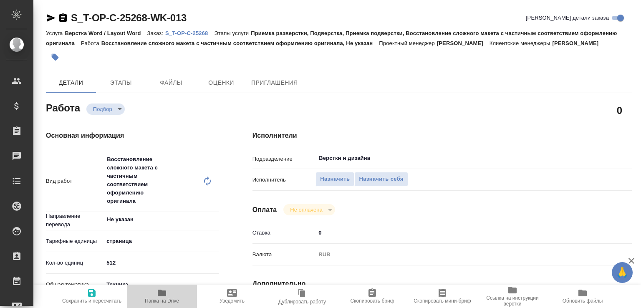
click at [174, 295] on span "Папка на Drive" at bounding box center [162, 296] width 60 height 16
drag, startPoint x: 117, startPoint y: 264, endPoint x: 103, endPoint y: 262, distance: 14.7
click at [103, 262] on div "Кол-во единиц 512" at bounding box center [132, 262] width 173 height 15
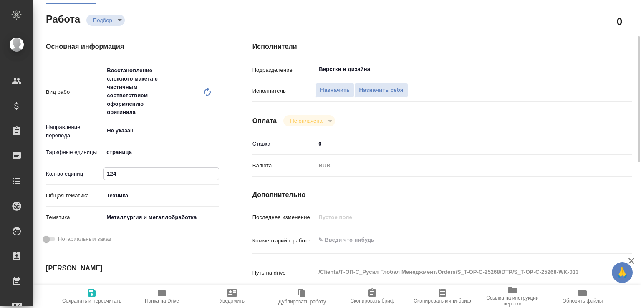
type input "124"
click at [341, 240] on textarea at bounding box center [457, 240] width 285 height 14
paste textarea "Только англ, если встретится кит без дубляжа, его в отдельный файл. По ТТ Русал…"
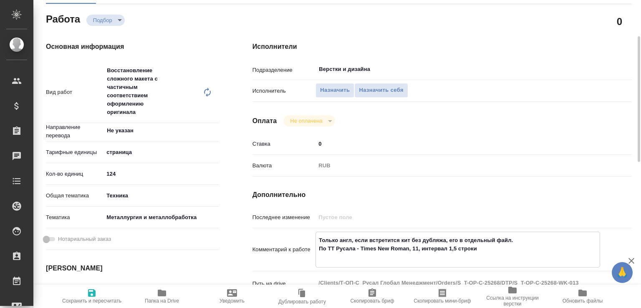
type textarea "Только англ, если встретится кит без дубляжа, его в отдельный файл. По ТТ Русал…"
click at [160, 291] on icon "button" at bounding box center [162, 293] width 8 height 7
click at [352, 259] on textarea "Только англ, если встретится кит без дубляжа, его в отдельный файл. По ТТ Русал…" at bounding box center [457, 248] width 285 height 31
paste textarea "2300mm Intermediate Foil Mill - Technical Specification"
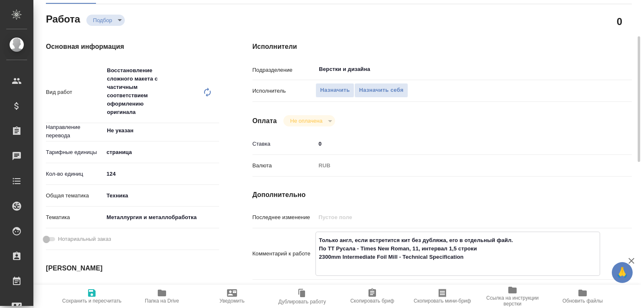
paste textarea "[URL][DOMAIN_NAME]"
type textarea "Только англ, если встретится кит без дубляжа, его в отдельный файл. По ТТ Русал…"
click at [105, 298] on span "Сохранить и пересчитать" at bounding box center [91, 301] width 59 height 6
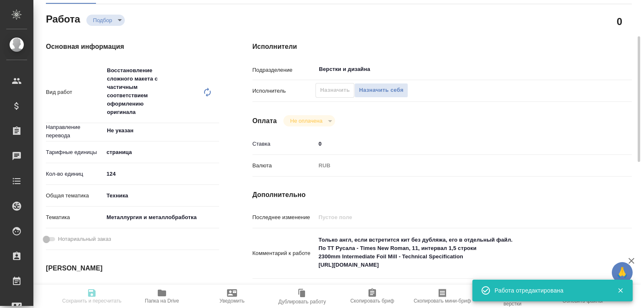
type input "recruiting"
type input "Не указан"
type input "5a8b1489cc6b4906c91bfdb2"
type input "124"
type input "tech"
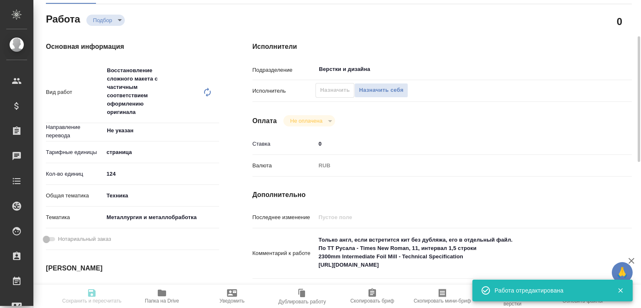
type input "60014e23f7d9dc5f480a3cf8"
type input "[DATE] 10:00"
type input "[DATE] 09:00"
type input "[DATE] 11:00"
type input "Верстки и дизайна"
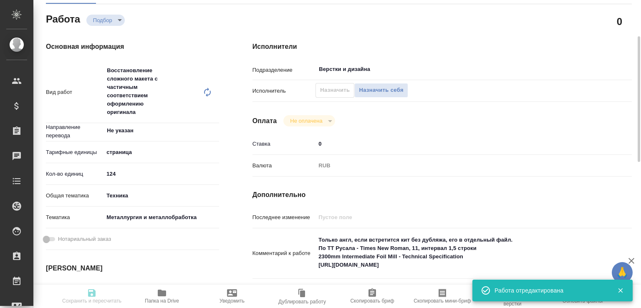
type input "notPayed"
type input "0"
type input "RUB"
type input "[PERSON_NAME]"
type input "S_T-OP-C-25268"
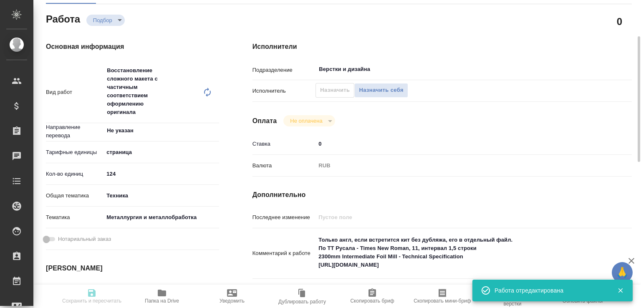
type input "Т-ОП-С-46871"
type input "Верстка Word / Layout Word"
type input "Приемка разверстки, Подверстка, Приемка подверстки, Восстановление сложного мак…"
type input "[PERSON_NAME]"
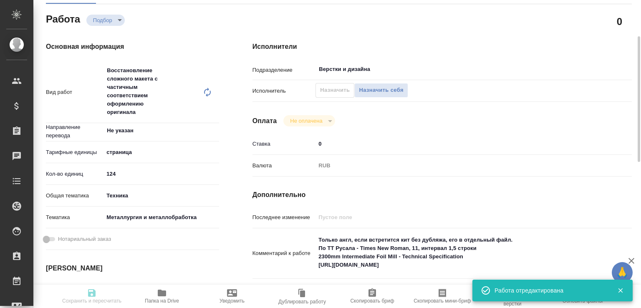
type input "/Clients/Т-ОП-С_Русал Глобал Менеджмент/Orders/S_T-OP-C-25268"
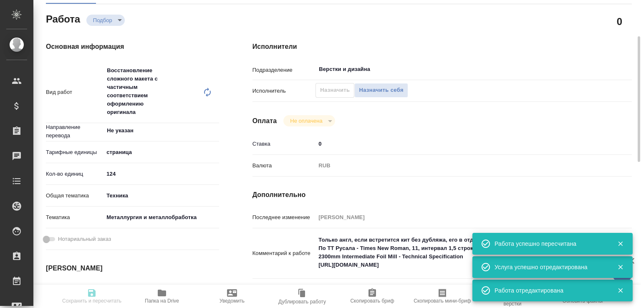
type input "recruiting"
type input "Не указан"
type input "5a8b1489cc6b4906c91bfdb2"
type input "124"
type input "tech"
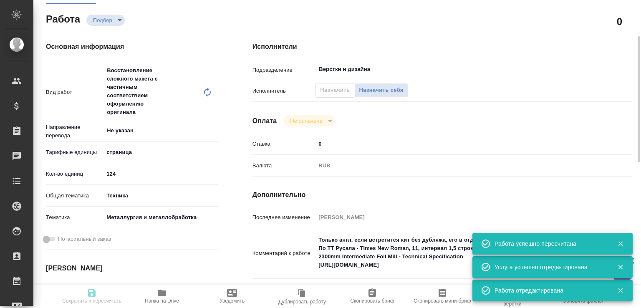
type input "60014e23f7d9dc5f480a3cf8"
type input "[DATE] 10:00"
type input "[DATE] 09:00"
type input "[DATE] 11:00"
type input "Верстки и дизайна"
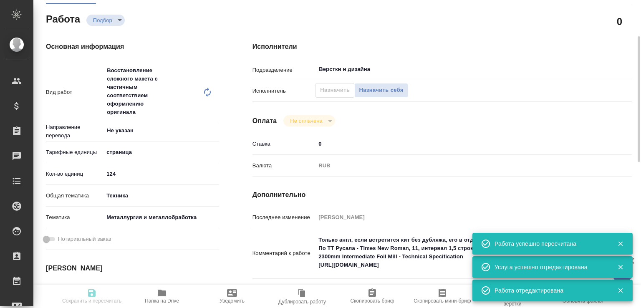
type input "notPayed"
type input "0"
type input "RUB"
type input "[PERSON_NAME]"
type input "S_T-OP-C-25268"
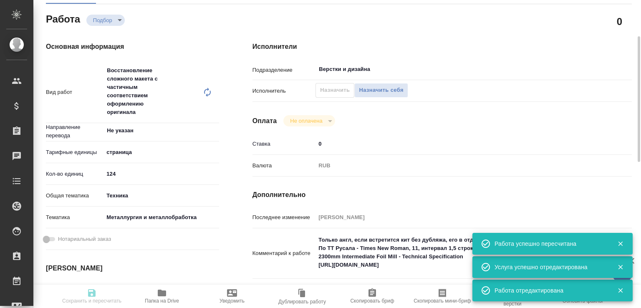
type input "Т-ОП-С-46871"
type input "Верстка Word / Layout Word"
type input "Приемка разверстки, Подверстка, Приемка подверстки, Восстановление сложного мак…"
type input "[PERSON_NAME]"
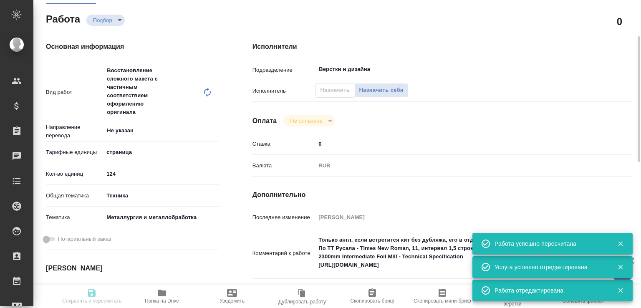
type input "/Clients/Т-ОП-С_Русал Глобал Менеджмент/Orders/S_T-OP-C-25268"
click at [339, 67] on input "Верстки и дизайна" at bounding box center [444, 69] width 252 height 10
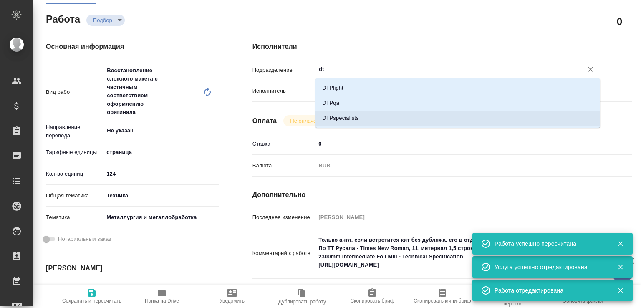
click at [331, 116] on li "DTPspecialists" at bounding box center [457, 118] width 285 height 15
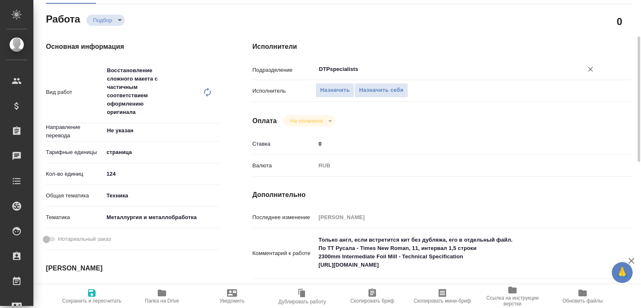
type input "DTPspecialists"
click at [88, 291] on icon "button" at bounding box center [92, 293] width 8 height 8
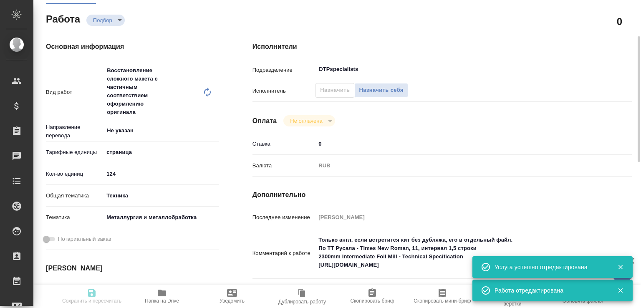
type input "recruiting"
type input "Не указан"
type input "5a8b1489cc6b4906c91bfdb2"
type input "124"
type input "tech"
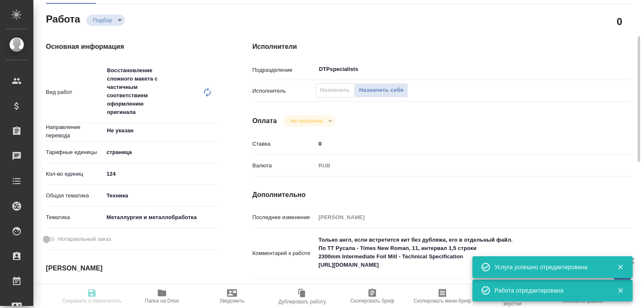
type input "60014e23f7d9dc5f480a3cf8"
type input "[DATE] 10:00"
type input "[DATE] 09:00"
type input "[DATE] 11:00"
type input "DTPspecialists"
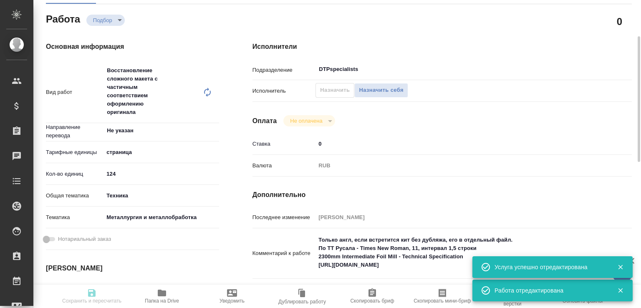
type input "notPayed"
type input "0"
type input "RUB"
type input "[PERSON_NAME]"
type input "S_T-OP-C-25268"
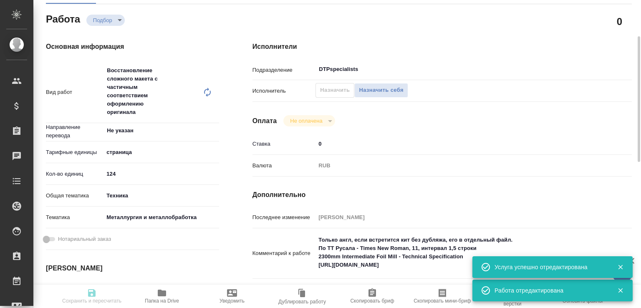
type input "Т-ОП-С-46871"
type input "Верстка Word / Layout Word"
type input "Приемка разверстки, Подверстка, Приемка подверстки, Восстановление сложного мак…"
type input "[PERSON_NAME]"
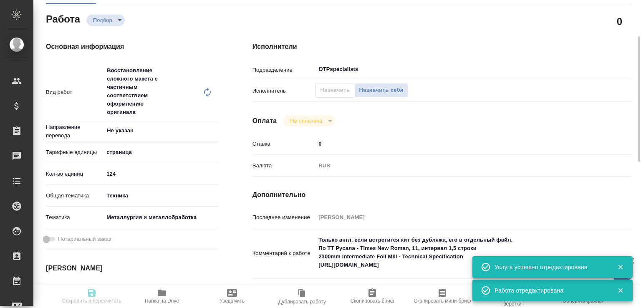
type input "/Clients/Т-ОП-С_Русал Глобал Менеджмент/Orders/S_T-OP-C-25268"
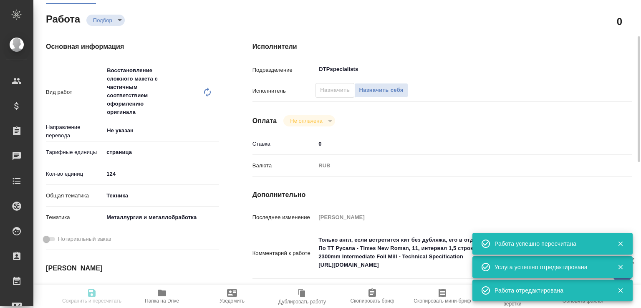
type input "recruiting"
type input "Не указан"
type input "5a8b1489cc6b4906c91bfdb2"
type input "124"
type input "tech"
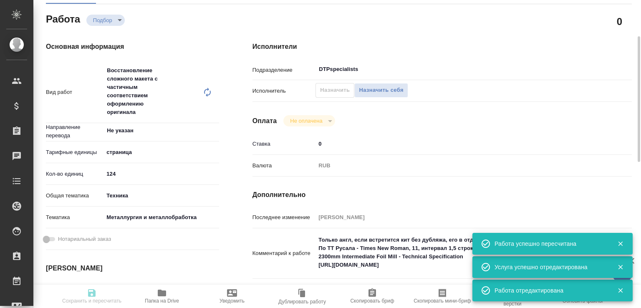
type input "60014e23f7d9dc5f480a3cf8"
type input "[DATE] 10:00"
type input "[DATE] 09:00"
type input "[DATE] 11:00"
type input "DTPspecialists"
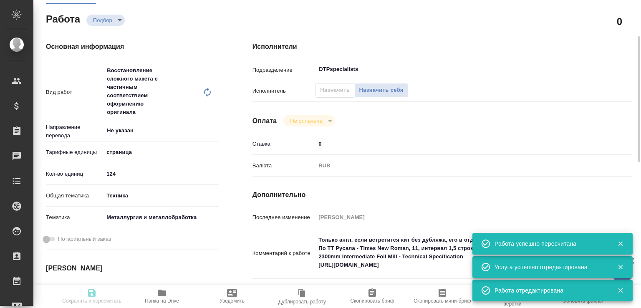
type input "notPayed"
type input "0"
type input "RUB"
type input "[PERSON_NAME]"
type input "S_T-OP-C-25268"
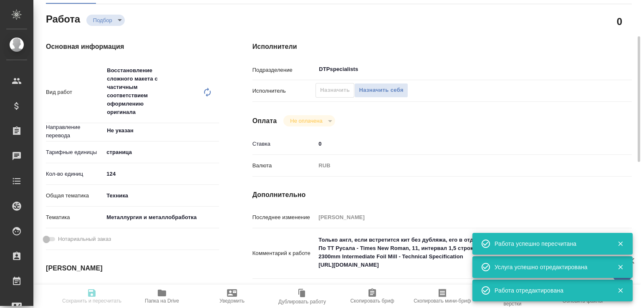
type input "Т-ОП-С-46871"
type input "Верстка Word / Layout Word"
type input "Приемка разверстки, Подверстка, Приемка подверстки, Восстановление сложного мак…"
type input "[PERSON_NAME]"
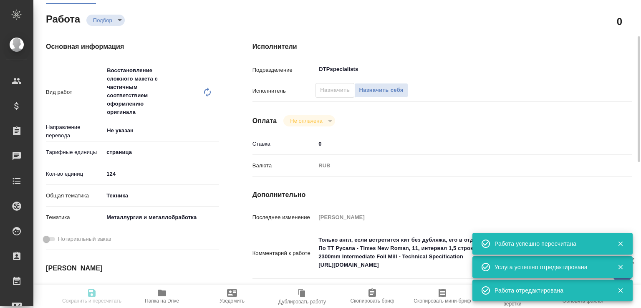
type input "/Clients/Т-ОП-С_Русал Глобал Менеджмент/Orders/S_T-OP-C-25268"
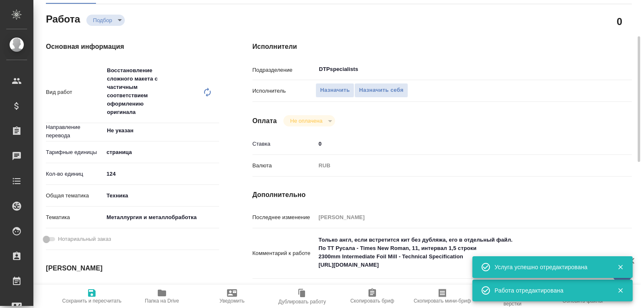
click at [318, 256] on textarea "Только англ, если встретится кит без дубляжа, его в отдельный файл. По ТТ Русал…" at bounding box center [457, 252] width 285 height 39
paste textarea "Скрины картинками"
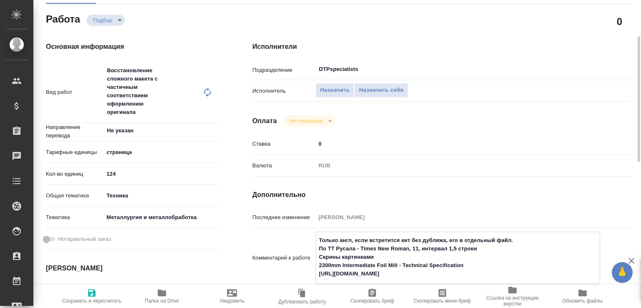
type textarea "Только англ, если встретится кит без дубляжа, его в отдельный файл. По ТТ Русал…"
click at [100, 300] on span "Сохранить и пересчитать" at bounding box center [91, 301] width 59 height 6
type input "recruiting"
type input "Не указан"
type input "5a8b1489cc6b4906c91bfdb2"
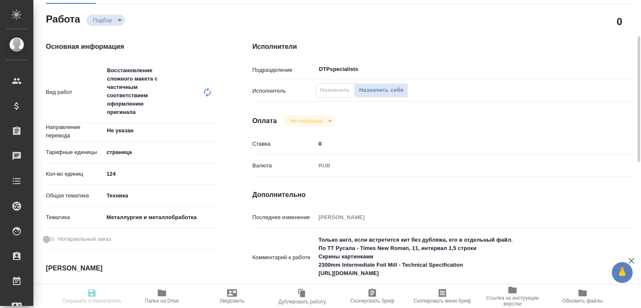
type input "124"
type input "tech"
type input "60014e23f7d9dc5f480a3cf8"
type input "[DATE] 10:00"
type input "[DATE] 09:00"
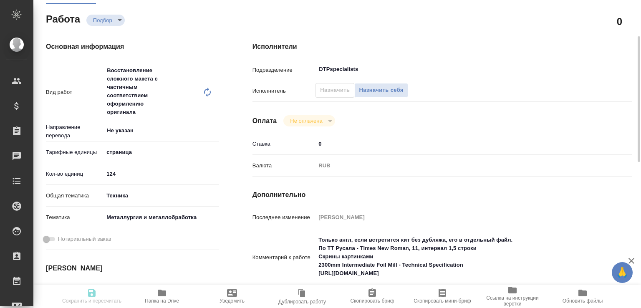
type input "[DATE] 11:00"
type input "DTPspecialists"
type input "notPayed"
type input "0"
type input "RUB"
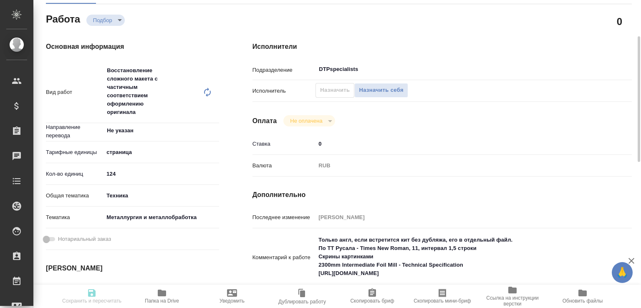
type input "[PERSON_NAME]"
type input "S_T-OP-C-25268"
type input "Т-ОП-С-46871"
type input "Верстка Word / Layout Word"
type input "Приемка разверстки, Подверстка, Приемка подверстки, Восстановление сложного мак…"
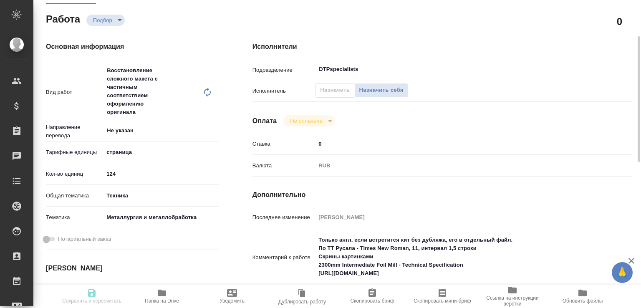
type input "[PERSON_NAME]"
type input "/Clients/Т-ОП-С_Русал Глобал Менеджмент/Orders/S_T-OP-C-25268"
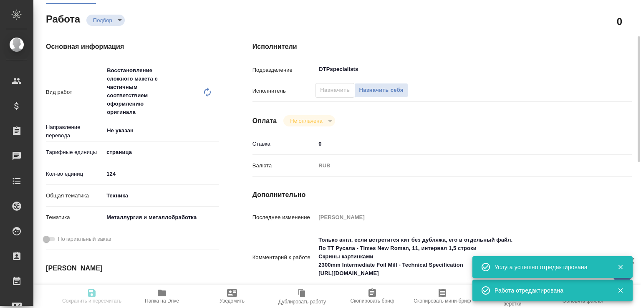
type input "recruiting"
type input "Не указан"
type input "5a8b1489cc6b4906c91bfdb2"
type input "124"
type input "tech"
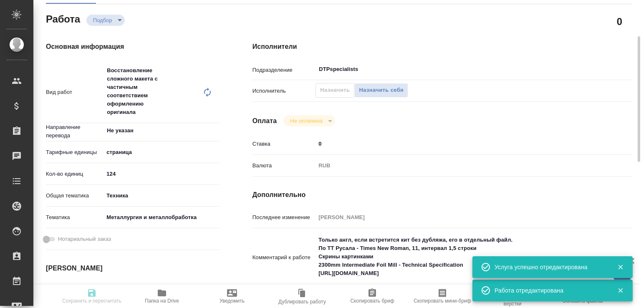
type input "60014e23f7d9dc5f480a3cf8"
type input "[DATE] 10:00"
type input "[DATE] 09:00"
type input "[DATE] 11:00"
type input "DTPspecialists"
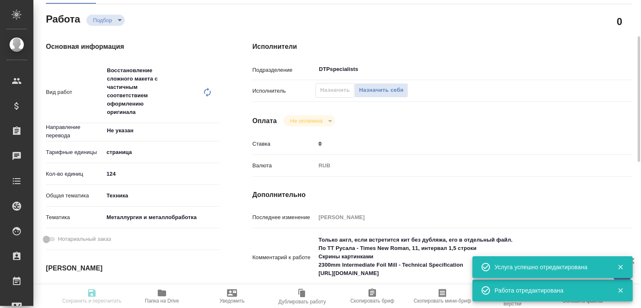
type input "notPayed"
type input "0"
type input "RUB"
type input "[PERSON_NAME]"
type input "S_T-OP-C-25268"
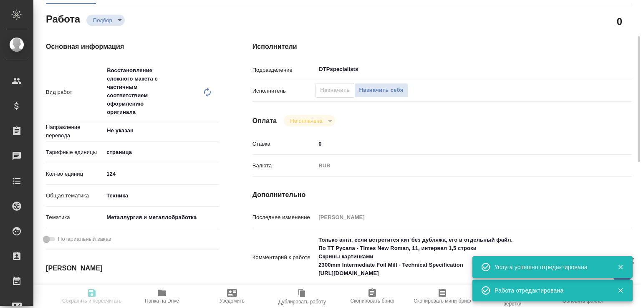
type input "Т-ОП-С-46871"
type input "Верстка Word / Layout Word"
type input "Приемка разверстки, Подверстка, Приемка подверстки, Восстановление сложного мак…"
type input "[PERSON_NAME]"
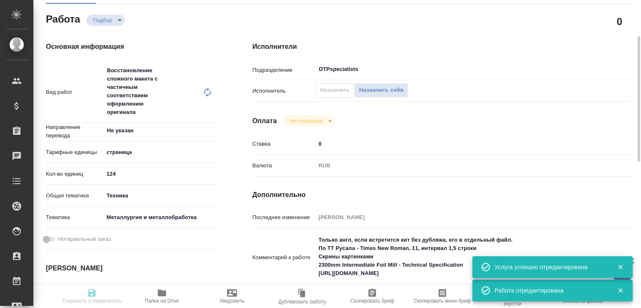
type input "/Clients/Т-ОП-С_Русал Глобал Менеджмент/Orders/S_T-OP-C-25268"
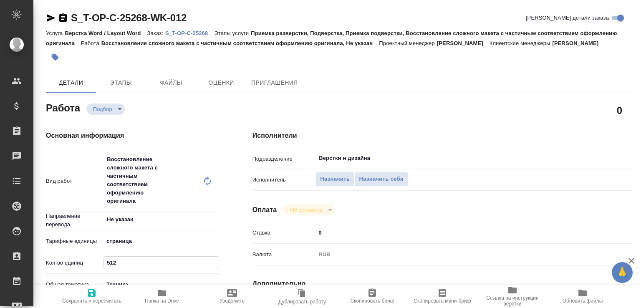
drag, startPoint x: 117, startPoint y: 265, endPoint x: 75, endPoint y: 262, distance: 42.3
click at [75, 262] on div "Кол-во единиц 512" at bounding box center [132, 262] width 173 height 15
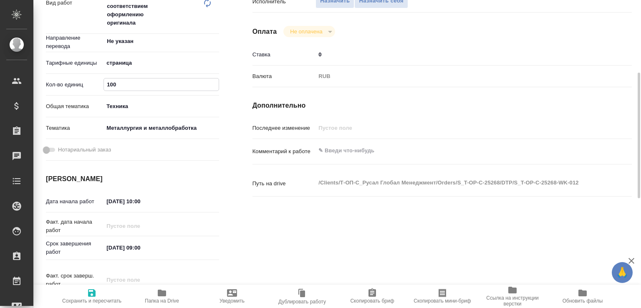
type input "100"
click at [368, 148] on textarea at bounding box center [457, 151] width 285 height 14
paste textarea "Только англ, если встретится кит без дубляжа, его в отдельный файл. По ТТ Русал…"
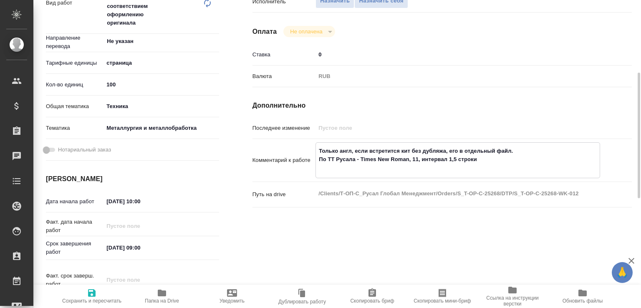
type textarea "Только англ, если встретится кит без дубляжа, его в отдельный файл. По ТТ Русал…"
click at [94, 298] on span "Сохранить и пересчитать" at bounding box center [91, 301] width 59 height 6
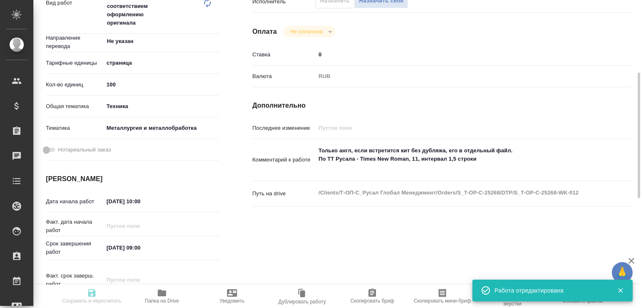
click at [163, 295] on icon "button" at bounding box center [162, 293] width 8 height 7
type input "recruiting"
type input "Не указан"
type input "5a8b1489cc6b4906c91bfdb2"
type input "100"
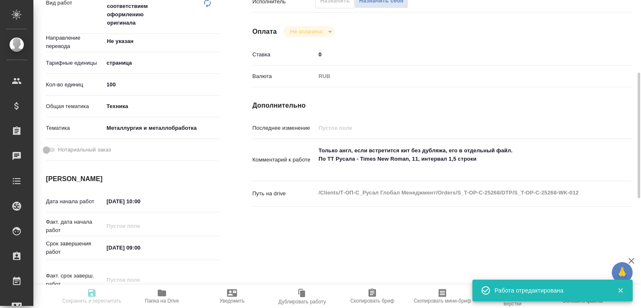
type input "tech"
type input "60014e23f7d9dc5f480a3cf8"
type input "[DATE] 10:00"
type input "[DATE] 09:00"
type input "[DATE] 11:00"
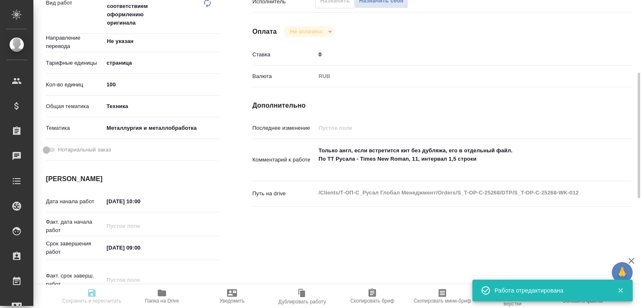
type input "Верстки и дизайна"
type input "notPayed"
type input "0"
type input "RUB"
type input "[PERSON_NAME]"
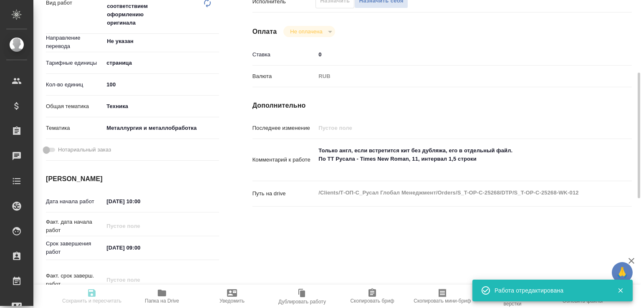
type input "S_T-OP-C-25268"
type input "Т-ОП-С-46871"
type input "Верстка Word / Layout Word"
type input "Приемка разверстки, Подверстка, Приемка подверстки, Восстановление сложного мак…"
type input "[PERSON_NAME]"
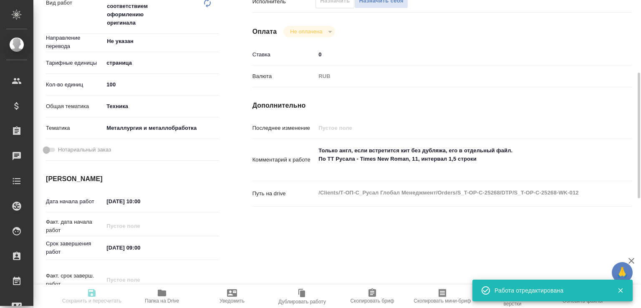
type input "[PERSON_NAME]"
type input "/Clients/Т-ОП-С_Русал Глобал Менеджмент/Orders/S_T-OP-C-25268"
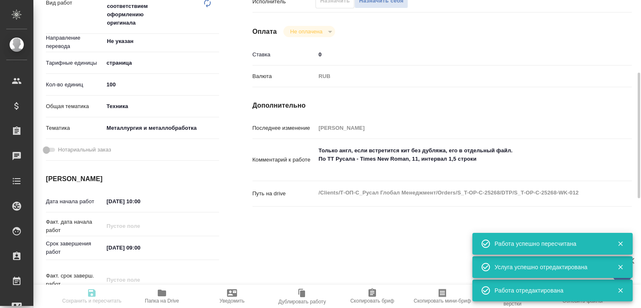
type input "recruiting"
type input "Не указан"
type input "5a8b1489cc6b4906c91bfdb2"
type input "100"
type input "tech"
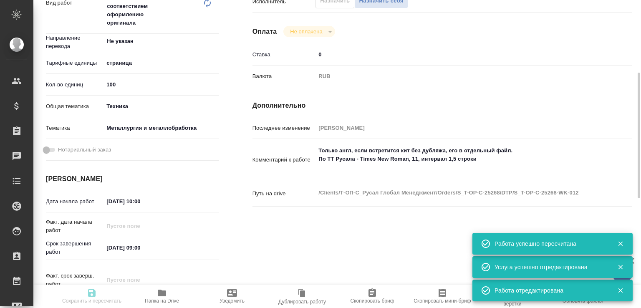
type input "60014e23f7d9dc5f480a3cf8"
type input "[DATE] 10:00"
type input "[DATE] 09:00"
type input "[DATE] 11:00"
type input "Верстки и дизайна"
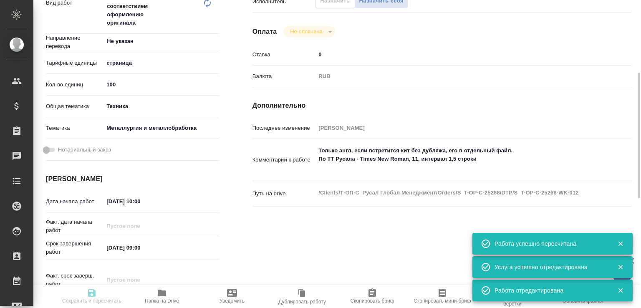
type input "notPayed"
type input "0"
type input "RUB"
type input "[PERSON_NAME]"
type input "S_T-OP-C-25268"
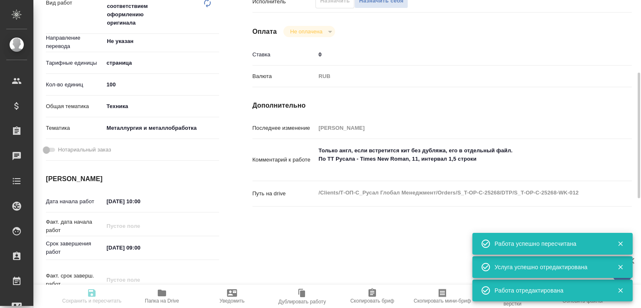
type input "Т-ОП-С-46871"
type input "Верстка Word / Layout Word"
type input "Приемка разверстки, Подверстка, Приемка подверстки, Восстановление сложного мак…"
type input "[PERSON_NAME]"
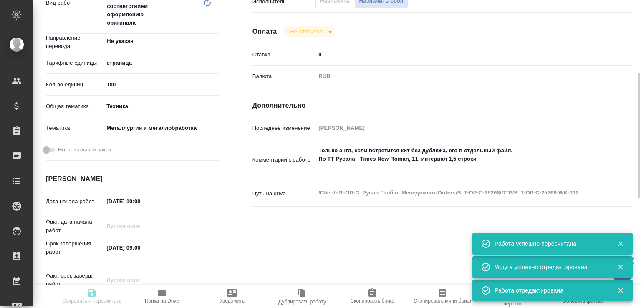
type input "/Clients/Т-ОП-С_Русал Глобал Менеджмент/Orders/S_T-OP-C-25268"
click at [359, 167] on textarea "Только англ, если встретится кит без дубляжа, его в отдельный файл. По ТТ Русал…" at bounding box center [457, 159] width 285 height 31
paste textarea "2400mm Cold Mill - Technical Specification"
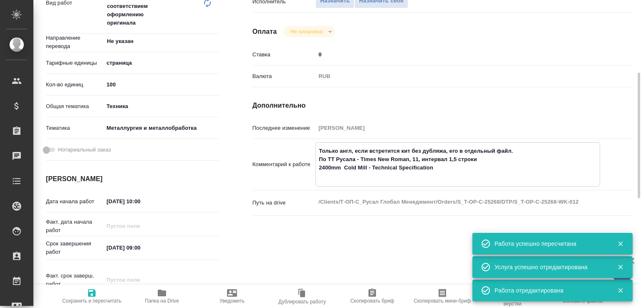
paste textarea "https://drive.awatera.com/f/10570328"
type textarea "Только англ, если встретится кит без дубляжа, его в отдельный файл. По ТТ Русал…"
click at [77, 298] on span "Сохранить и пересчитать" at bounding box center [91, 301] width 59 height 6
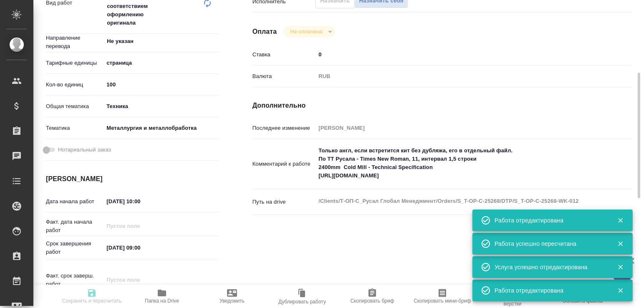
type input "recruiting"
type input "Не указан"
type input "5a8b1489cc6b4906c91bfdb2"
type input "100"
type input "tech"
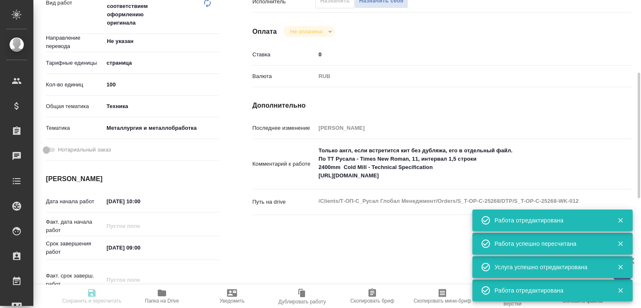
type input "60014e23f7d9dc5f480a3cf8"
type input "[DATE] 10:00"
type input "[DATE] 09:00"
type input "[DATE] 11:00"
type input "Верстки и дизайна"
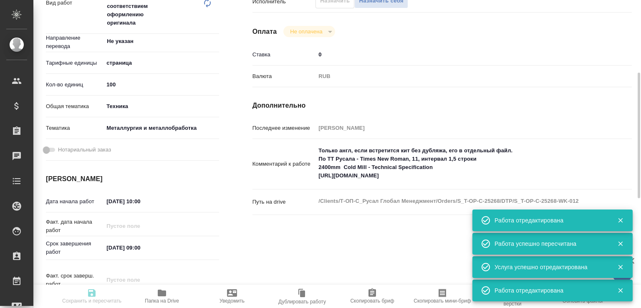
type input "notPayed"
type input "0"
type input "RUB"
type input "[PERSON_NAME]"
type input "S_T-OP-C-25268"
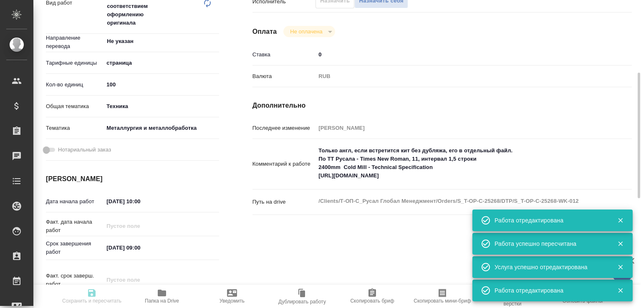
type input "Т-ОП-С-46871"
type input "Верстка Word / Layout Word"
type input "Приемка разверстки, Подверстка, Приемка подверстки, Восстановление сложного мак…"
type input "[PERSON_NAME]"
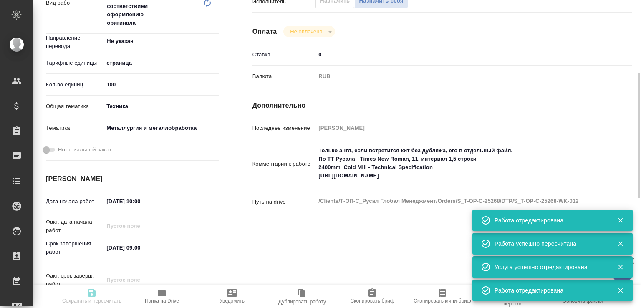
type input "/Clients/Т-ОП-С_Русал Глобал Менеджмент/Orders/S_T-OP-C-25268"
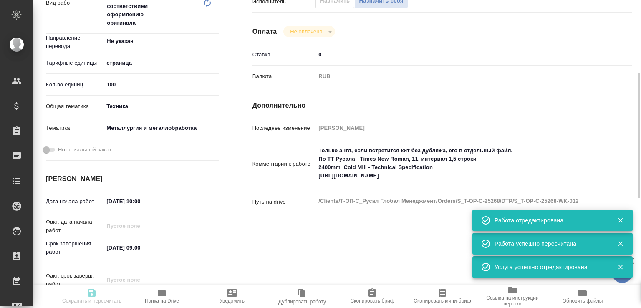
type input "recruiting"
type input "Не указан"
type input "5a8b1489cc6b4906c91bfdb2"
type input "100"
type input "tech"
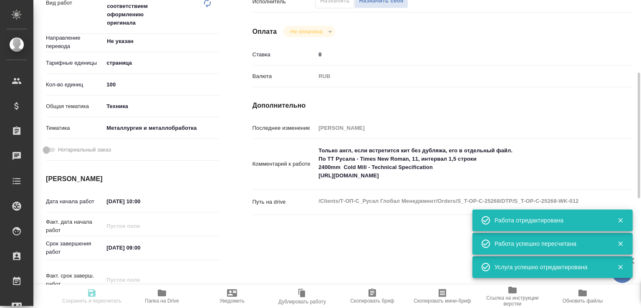
type input "60014e23f7d9dc5f480a3cf8"
type input "[DATE] 10:00"
type input "[DATE] 09:00"
type input "[DATE] 11:00"
type input "Верстки и дизайна"
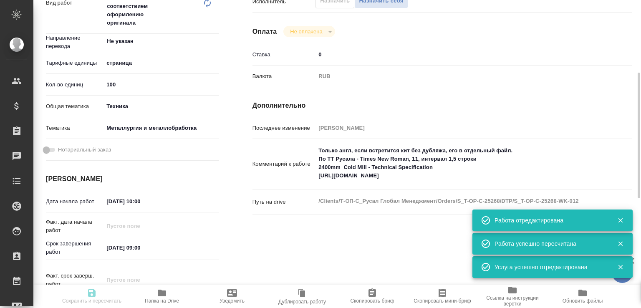
type input "notPayed"
type input "0"
type input "RUB"
type input "[PERSON_NAME]"
type input "S_T-OP-C-25268"
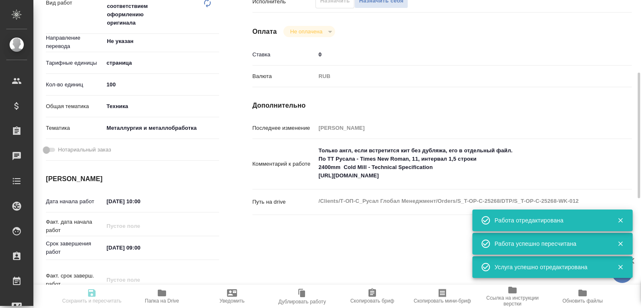
type input "Т-ОП-С-46871"
type input "Верстка Word / Layout Word"
type input "Приемка разверстки, Подверстка, Приемка подверстки, Восстановление сложного мак…"
type input "[PERSON_NAME]"
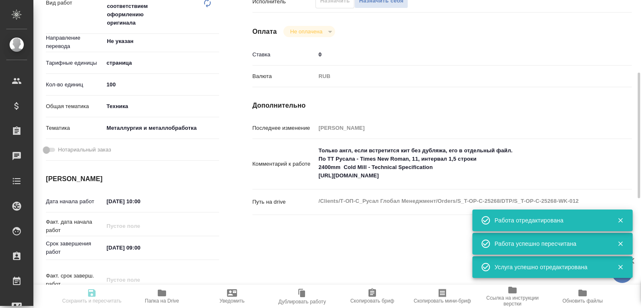
type input "/Clients/Т-ОП-С_Русал Глобал Менеджмент/Orders/S_T-OP-C-25268"
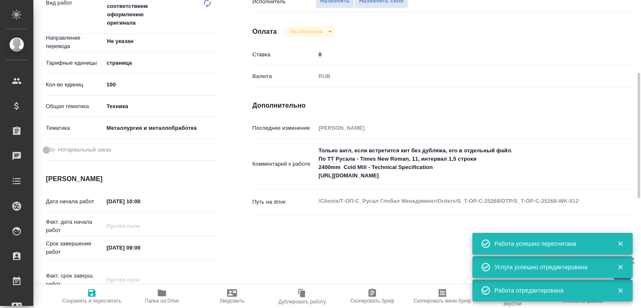
scroll to position [89, 0]
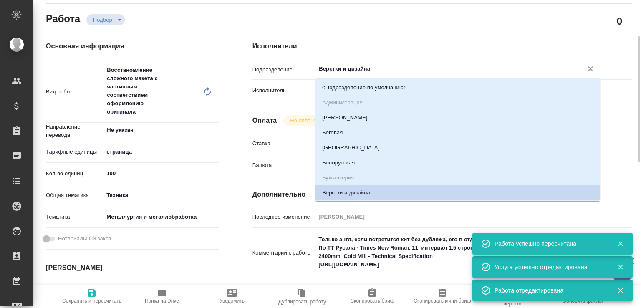
click at [331, 69] on input "Верстки и дизайна" at bounding box center [444, 69] width 252 height 10
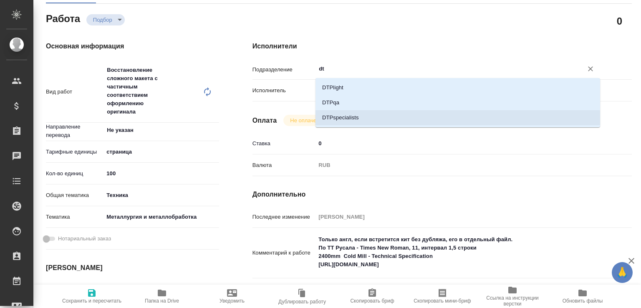
drag, startPoint x: 336, startPoint y: 117, endPoint x: 326, endPoint y: 124, distance: 12.0
click at [336, 117] on li "DTPspecialists" at bounding box center [457, 117] width 285 height 15
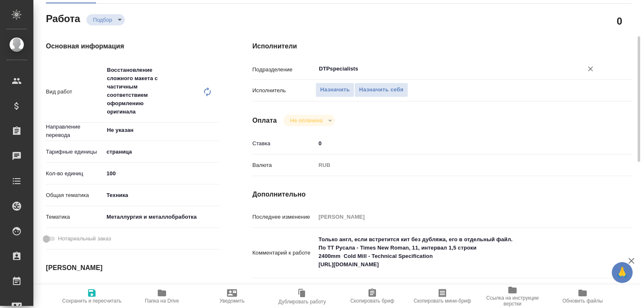
type input "DTPspecialists"
click at [92, 303] on span "Сохранить и пересчитать" at bounding box center [91, 301] width 59 height 6
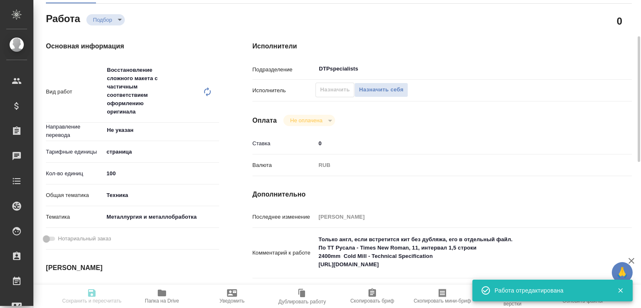
type input "recruiting"
type input "Не указан"
type input "5a8b1489cc6b4906c91bfdb2"
type input "100"
type input "tech"
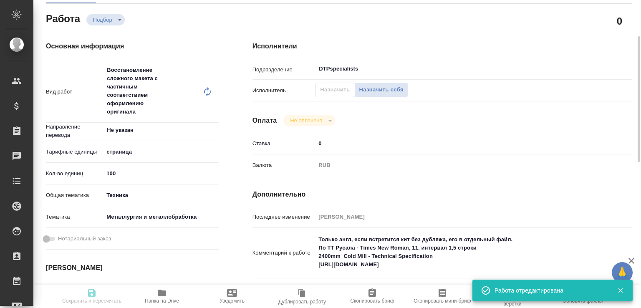
type input "60014e23f7d9dc5f480a3cf8"
type input "[DATE] 10:00"
type input "[DATE] 09:00"
type input "27.10.2025 11:00"
type input "DTPspecialists"
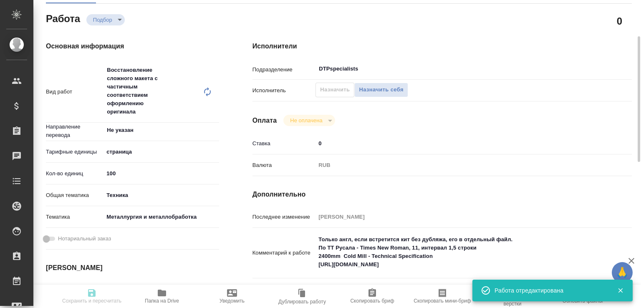
type input "notPayed"
type input "0"
type input "RUB"
type input "Малофеева Екатерина"
type input "S_T-OP-C-25268"
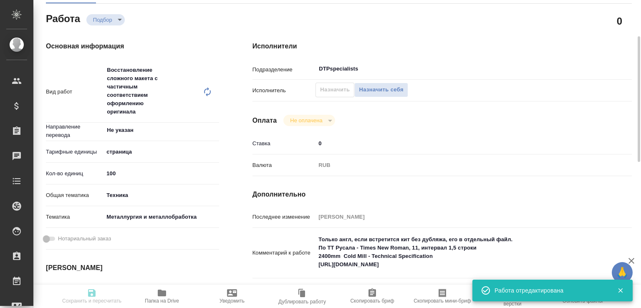
type input "Т-ОП-С-46871"
type input "Верстка Word / Layout Word"
type input "Приемка разверстки, Подверстка, Приемка подверстки, Восстановление сложного мак…"
type input "Горленко Юлия"
type input "[PERSON_NAME]"
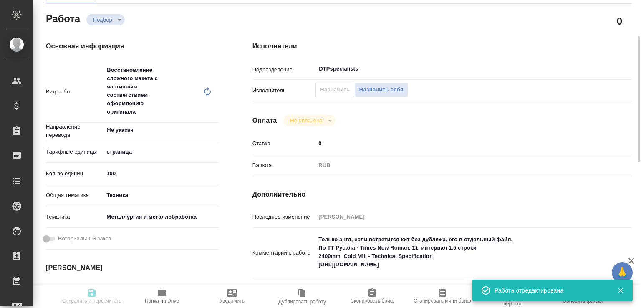
type input "/Clients/Т-ОП-С_Русал Глобал Менеджмент/Orders/S_T-OP-C-25268"
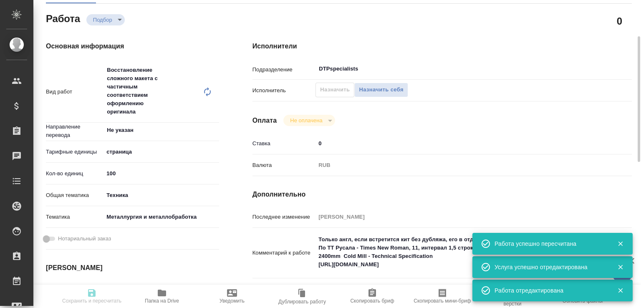
type input "recruiting"
type input "Не указан"
type input "5a8b1489cc6b4906c91bfdb2"
type input "100"
type input "tech"
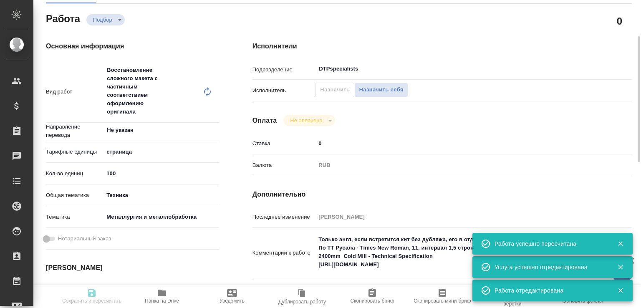
type input "60014e23f7d9dc5f480a3cf8"
type input "[DATE] 10:00"
type input "[DATE] 09:00"
type input "[DATE] 11:00"
type input "DTPspecialists"
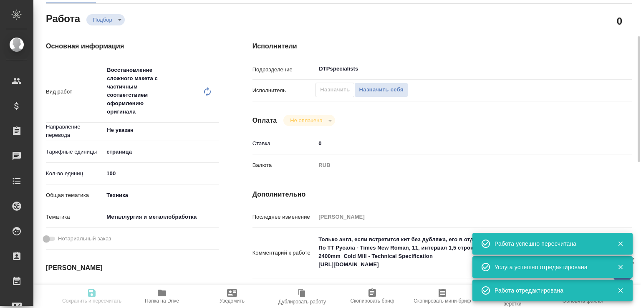
type input "notPayed"
type input "0"
type input "RUB"
type input "[PERSON_NAME]"
type input "S_T-OP-C-25268"
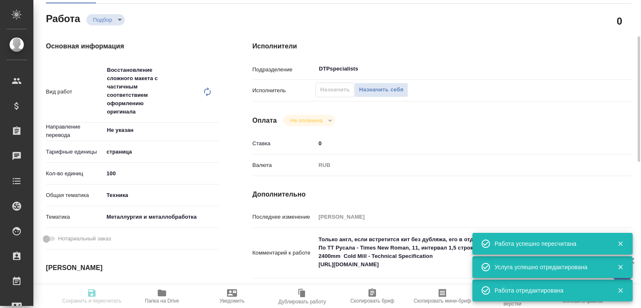
type input "Т-ОП-С-46871"
type input "Верстка Word / Layout Word"
type input "Приемка разверстки, Подверстка, Приемка подверстки, Восстановление сложного мак…"
type input "Горленко Юлия"
type input "Малофеева Екатерина"
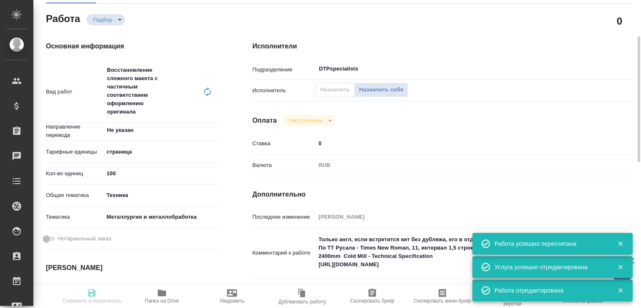
type input "/Clients/Т-ОП-С_Русал Глобал Менеджмент/Orders/S_T-OP-C-25268"
click at [318, 258] on textarea "Только англ, если встретится кит без дубляжа, его в отдельный файл. По ТТ Русал…" at bounding box center [457, 251] width 285 height 39
paste textarea "Скрины картинками"
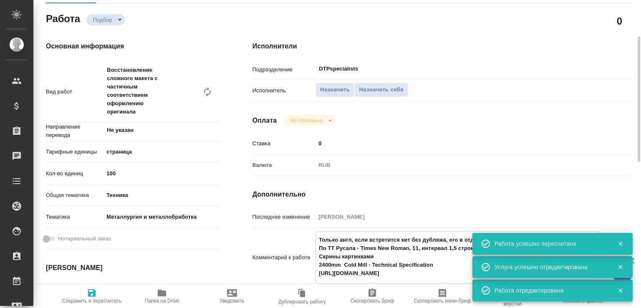
type textarea "Только англ, если встретится кит без дубляжа, его в отдельный файл. По ТТ Русал…"
click at [95, 298] on span "Сохранить и пересчитать" at bounding box center [91, 301] width 59 height 6
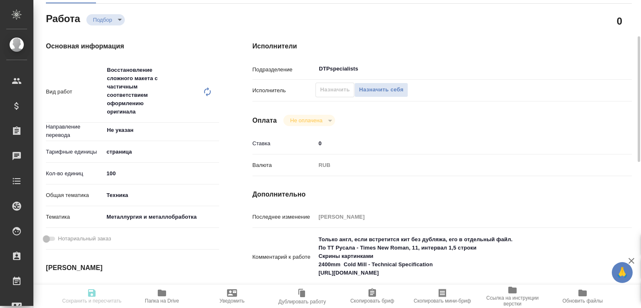
type input "recruiting"
type input "Не указан"
type input "5a8b1489cc6b4906c91bfdb2"
type input "100"
type input "tech"
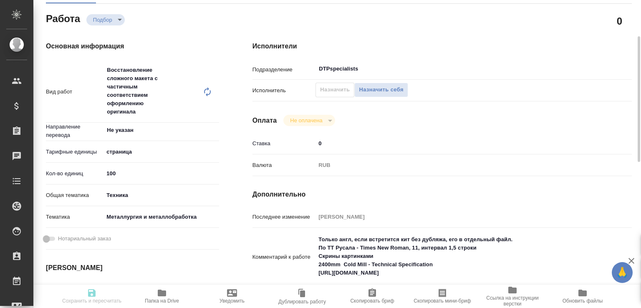
type input "60014e23f7d9dc5f480a3cf8"
type input "02.10.2025 10:00"
type input "07.10.2025 09:00"
type input "27.10.2025 11:00"
type input "DTPspecialists"
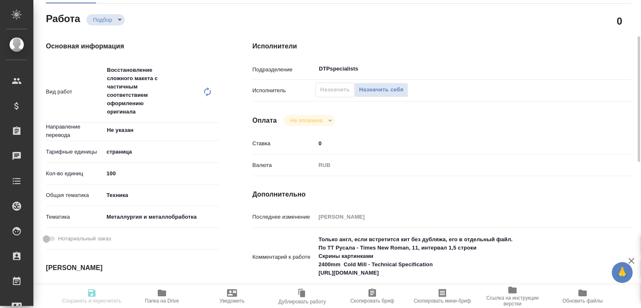
type input "notPayed"
type input "0"
type input "RUB"
type input "[PERSON_NAME]"
type input "S_T-OP-C-25268"
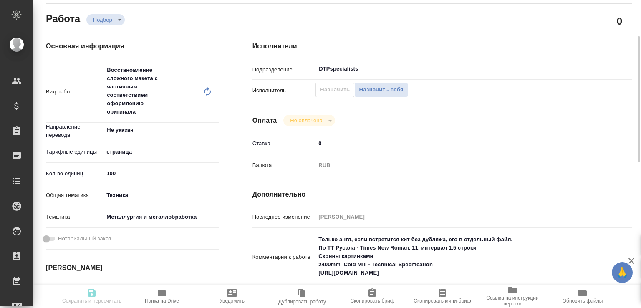
type input "Т-ОП-С-46871"
type input "Верстка Word / Layout Word"
type input "Приемка разверстки, Подверстка, Приемка подверстки, Восстановление сложного мак…"
type input "Горленко Юлия"
type input "[PERSON_NAME]"
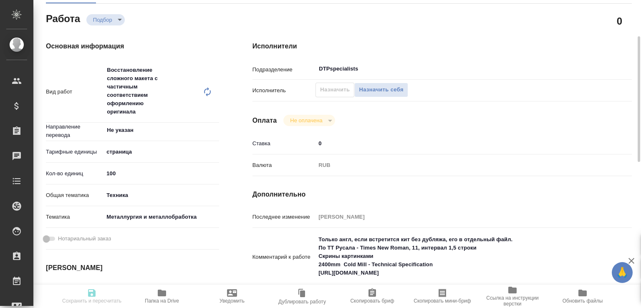
type input "/Clients/Т-ОП-С_Русал Глобал Менеджмент/Orders/S_T-OP-C-25268"
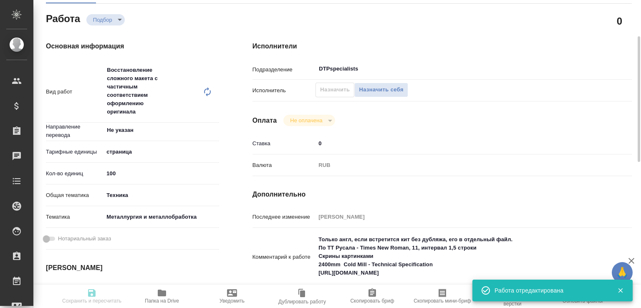
type input "recruiting"
type input "Не указан"
type input "5a8b1489cc6b4906c91bfdb2"
type input "100"
type input "tech"
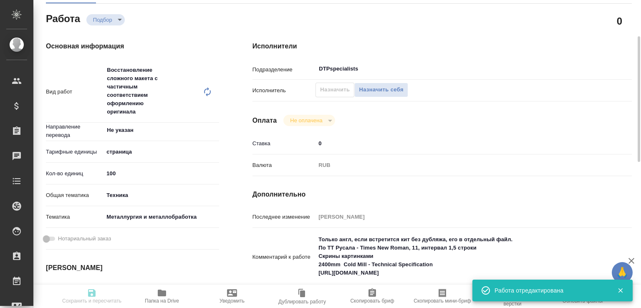
type input "60014e23f7d9dc5f480a3cf8"
type input "02.10.2025 10:00"
type input "07.10.2025 09:00"
type input "27.10.2025 11:00"
type input "DTPspecialists"
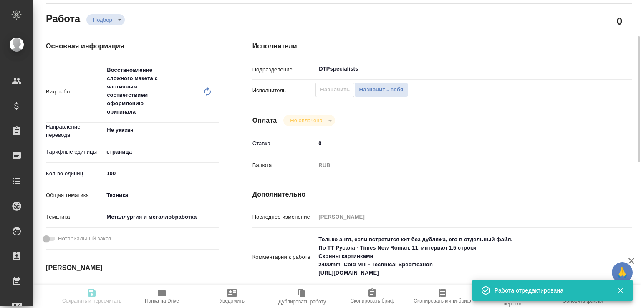
type input "notPayed"
type input "0"
type input "RUB"
type input "[PERSON_NAME]"
type input "S_T-OP-C-25268"
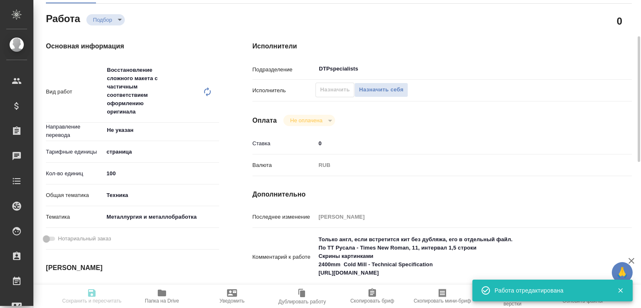
type input "Т-ОП-С-46871"
type input "Верстка Word / Layout Word"
type input "Приемка разверстки, Подверстка, Приемка подверстки, Восстановление сложного мак…"
type input "Горленко Юлия"
type input "[PERSON_NAME]"
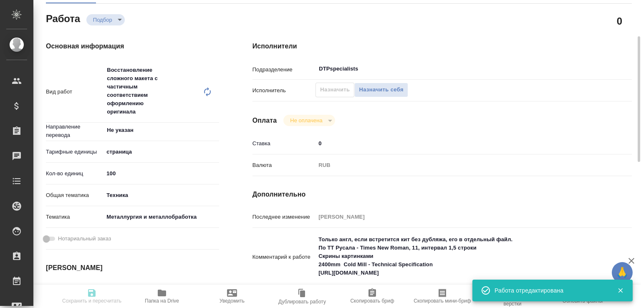
type input "/Clients/Т-ОП-С_Русал Глобал Менеджмент/Orders/S_T-OP-C-25268"
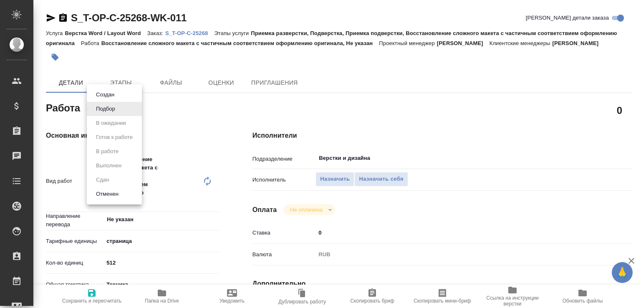
click at [111, 111] on body "🙏 .cls-1 fill:#fff; AWATERA [PERSON_NAME]malofeeva Клиенты Спецификации Заказы …" at bounding box center [320, 154] width 641 height 308
click at [262, 104] on div at bounding box center [320, 154] width 641 height 308
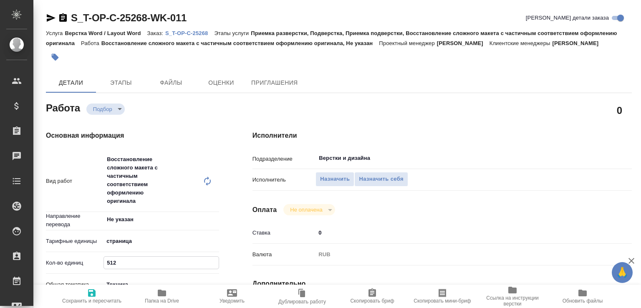
drag, startPoint x: 122, startPoint y: 266, endPoint x: 93, endPoint y: 258, distance: 30.3
click at [93, 258] on div "Кол-во единиц 512" at bounding box center [132, 262] width 173 height 15
type input "89"
click at [164, 297] on icon "button" at bounding box center [162, 293] width 10 height 10
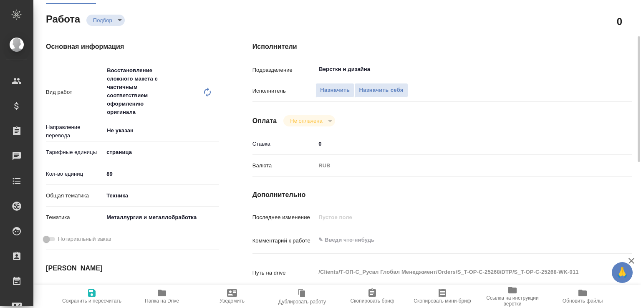
click at [341, 245] on textarea at bounding box center [457, 240] width 285 height 14
paste textarea "Только англ, если встретится кит без дубляжа, его в отдельный файл. По ТТ Русал…"
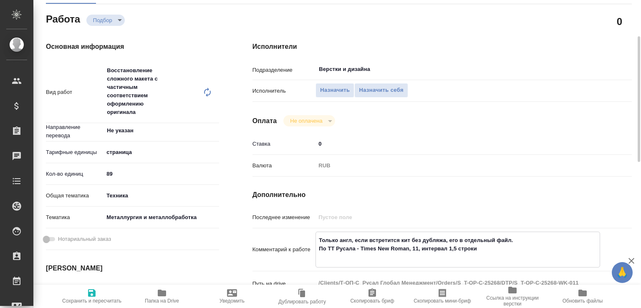
paste textarea "2450mmTilt Dual Drive Aluminium Roll Caster-Technical Specification"
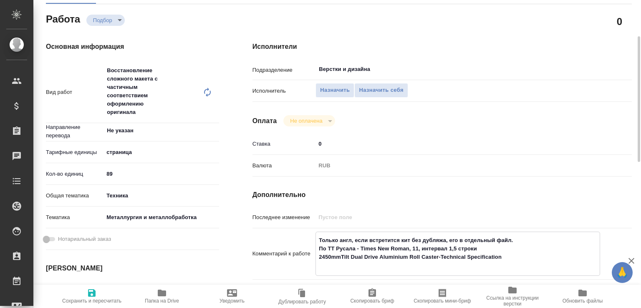
paste textarea "https://drive.awatera.com/f/10570326"
type textarea "Только англ, если встретится кит без дубляжа, его в отдельный файл. По ТТ Русал…"
click at [100, 298] on span "Сохранить и пересчитать" at bounding box center [91, 301] width 59 height 6
type input "recruiting"
type input "Не указан"
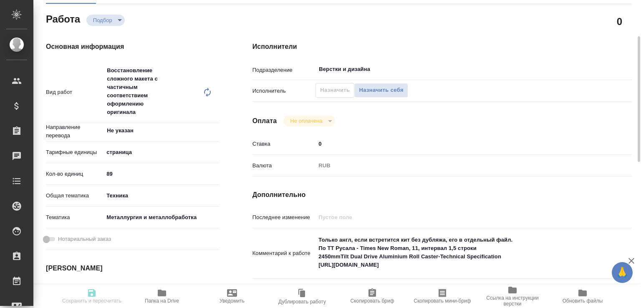
type input "5a8b1489cc6b4906c91bfdb2"
type input "89"
type input "tech"
type input "60014e23f7d9dc5f480a3cf8"
type input "[DATE] 10:00"
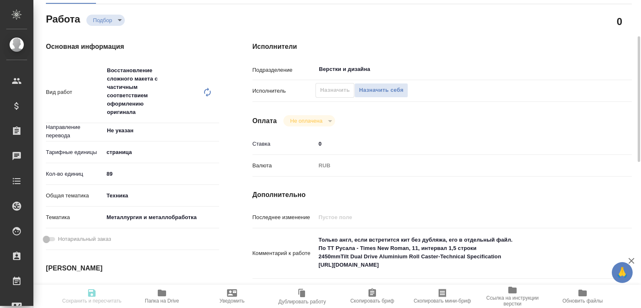
type input "[DATE] 09:00"
type input "[DATE] 11:00"
type input "Верстки и дизайна"
type input "notPayed"
type input "0"
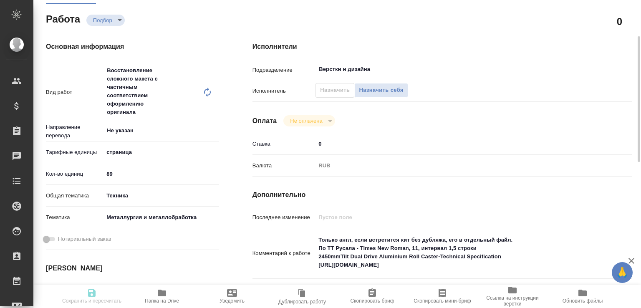
type input "RUB"
type input "[PERSON_NAME]"
type input "S_T-OP-C-25268"
type input "Т-ОП-С-46871"
type input "Верстка Word / Layout Word"
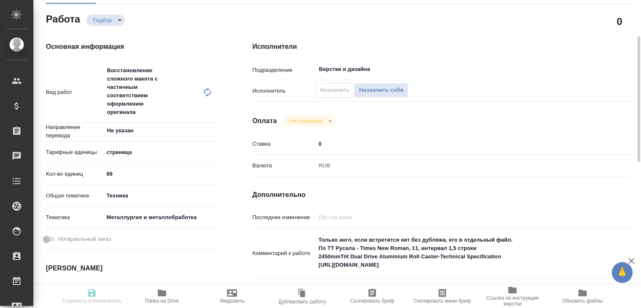
type input "Приемка разверстки, Подверстка, Приемка подверстки, Восстановление сложного мак…"
type input "[PERSON_NAME]"
type input "/Clients/Т-ОП-С_Русал Глобал Менеджмент/Orders/S_T-OP-C-25268"
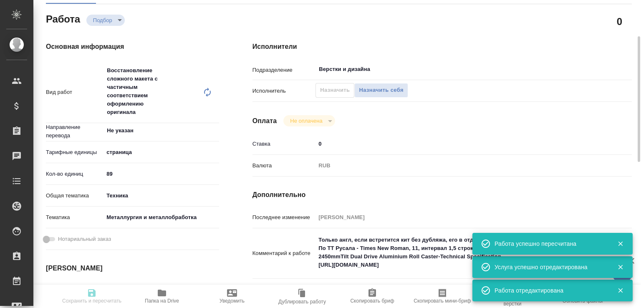
type input "recruiting"
type input "Не указан"
type input "5a8b1489cc6b4906c91bfdb2"
type input "89"
type input "tech"
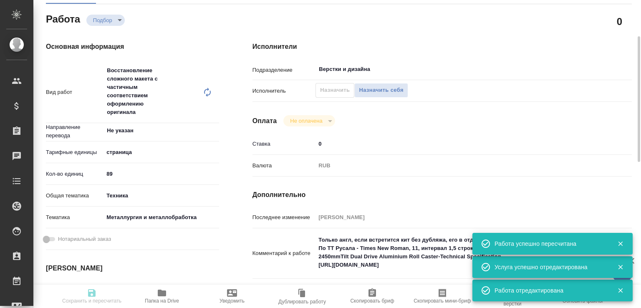
type input "60014e23f7d9dc5f480a3cf8"
type input "[DATE] 10:00"
type input "[DATE] 09:00"
type input "[DATE] 11:00"
type input "Верстки и дизайна"
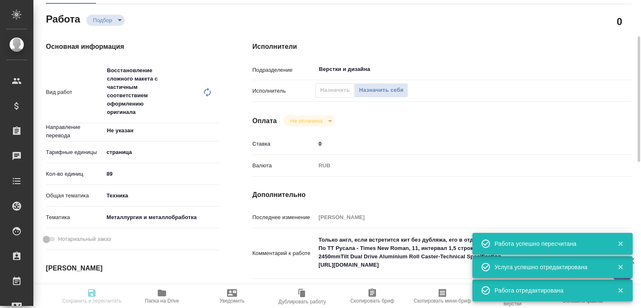
type input "notPayed"
type input "0"
type input "RUB"
type input "[PERSON_NAME]"
type input "S_T-OP-C-25268"
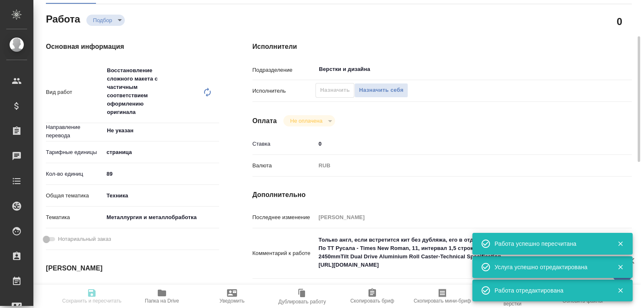
type input "Т-ОП-С-46871"
type input "Верстка Word / Layout Word"
type input "Приемка разверстки, Подверстка, Приемка подверстки, Восстановление сложного мак…"
type input "[PERSON_NAME]"
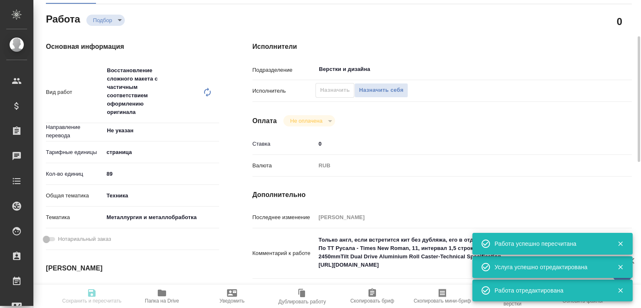
type input "/Clients/Т-ОП-С_Русал Глобал Менеджмент/Orders/S_T-OP-C-25268"
click at [346, 72] on input "Верстки и дизайна" at bounding box center [444, 69] width 252 height 10
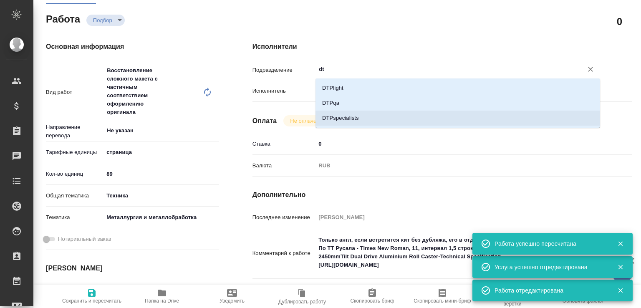
click at [338, 111] on li "DTPspecialists" at bounding box center [457, 118] width 285 height 15
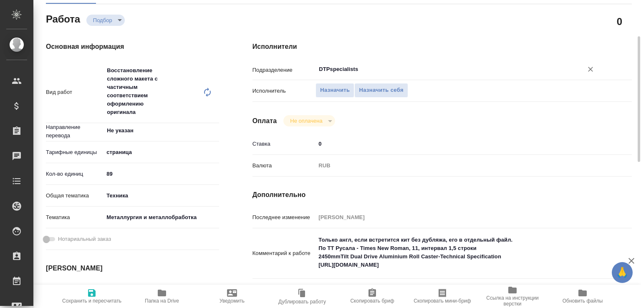
type input "DTPspecialists"
click at [92, 293] on icon "button" at bounding box center [92, 293] width 8 height 8
type input "recruiting"
type input "Не указан"
type input "5a8b1489cc6b4906c91bfdb2"
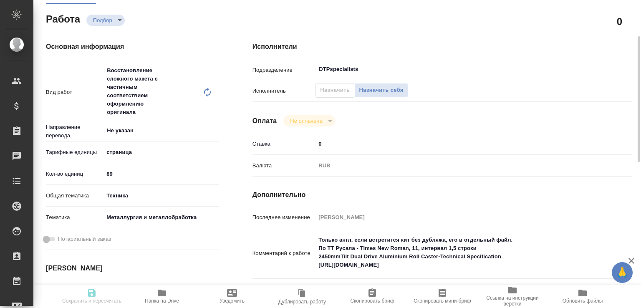
type input "89"
type input "tech"
type input "60014e23f7d9dc5f480a3cf8"
type input "[DATE] 10:00"
type input "[DATE] 09:00"
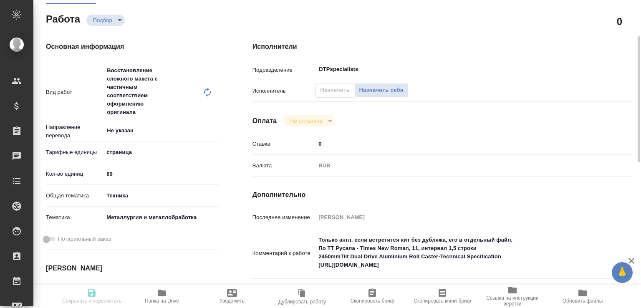
type input "[DATE] 11:00"
type input "DTPspecialists"
type input "notPayed"
type input "0"
type input "RUB"
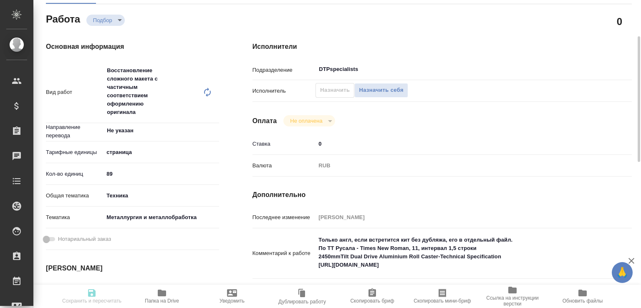
type input "[PERSON_NAME]"
type input "S_T-OP-C-25268"
type input "Т-ОП-С-46871"
type input "Верстка Word / Layout Word"
type input "Приемка разверстки, Подверстка, Приемка подверстки, Восстановление сложного мак…"
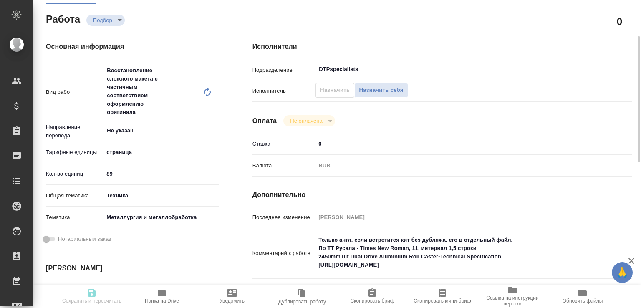
type input "[PERSON_NAME]"
type input "/Clients/Т-ОП-С_Русал Глобал Менеджмент/Orders/S_T-OP-C-25268"
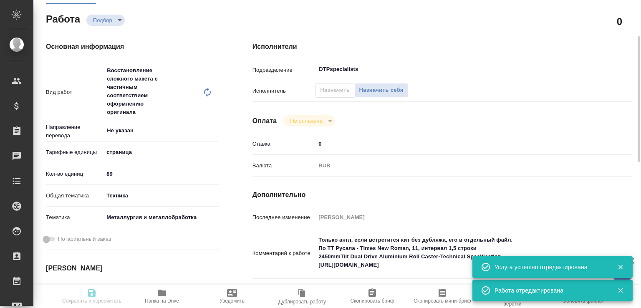
type input "recruiting"
type input "Не указан"
type input "5a8b1489cc6b4906c91bfdb2"
type input "89"
type input "tech"
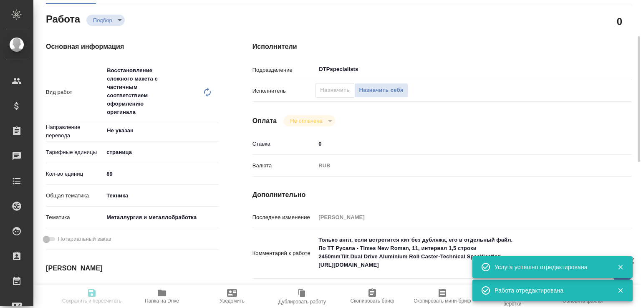
type input "60014e23f7d9dc5f480a3cf8"
type input "[DATE] 10:00"
type input "[DATE] 09:00"
type input "[DATE] 11:00"
type input "DTPspecialists"
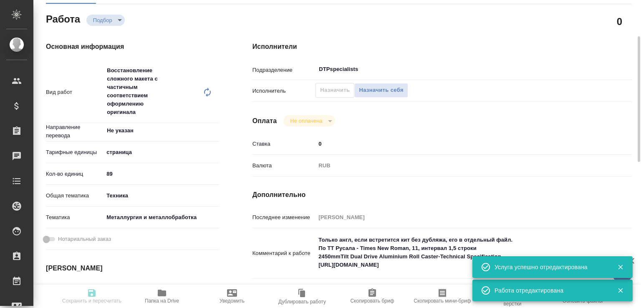
type input "notPayed"
type input "0"
type input "RUB"
type input "[PERSON_NAME]"
type input "S_T-OP-C-25268"
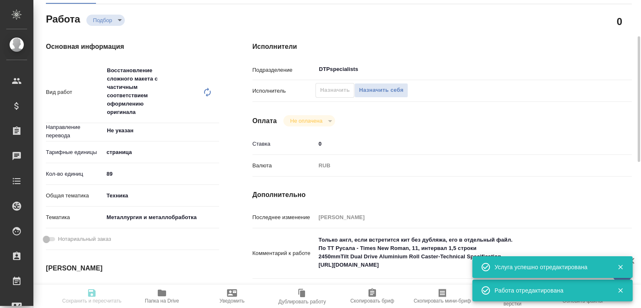
type input "Т-ОП-С-46871"
type input "Верстка Word / Layout Word"
type input "Приемка разверстки, Подверстка, Приемка подверстки, Восстановление сложного мак…"
type input "[PERSON_NAME]"
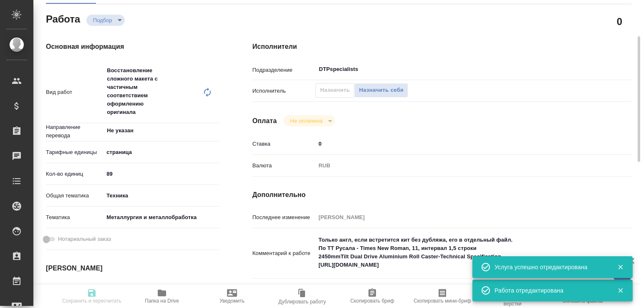
type input "/Clients/Т-ОП-С_Русал Глобал Менеджмент/Orders/S_T-OP-C-25268"
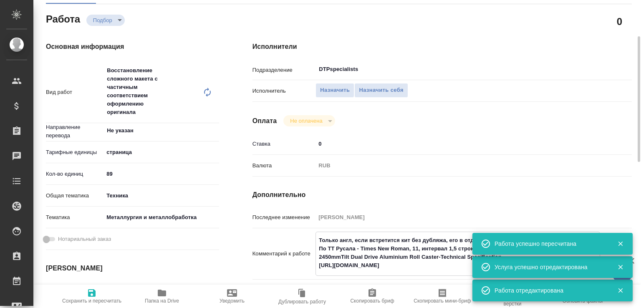
click at [429, 249] on textarea "Только англ, если встретится кит без дубляжа, его в отдельный файл. По ТТ Русал…" at bounding box center [458, 252] width 284 height 39
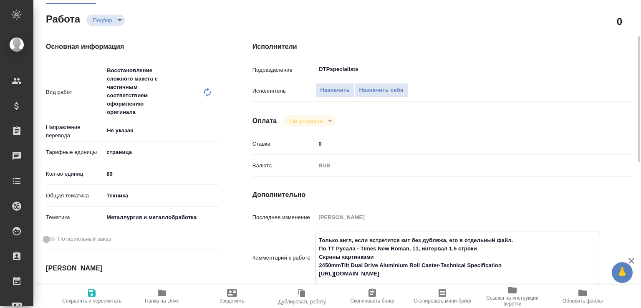
click at [350, 257] on textarea "Только англ, если встретится кит без дубляжа, его в отдельный файл. По ТТ Русал…" at bounding box center [458, 257] width 284 height 48
type textarea "Только англ, если встретится кит без дубляжа, его в отдельный файл. По ТТ Русал…"
click at [96, 298] on span "Сохранить и пересчитать" at bounding box center [91, 301] width 59 height 6
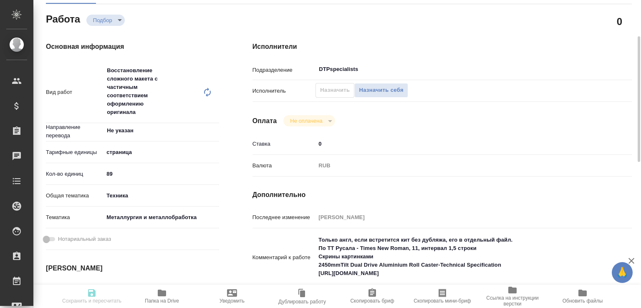
type input "recruiting"
type input "Не указан"
type input "5a8b1489cc6b4906c91bfdb2"
type input "89"
type input "tech"
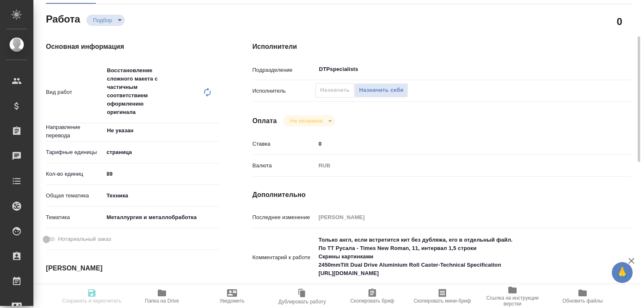
type input "60014e23f7d9dc5f480a3cf8"
type input "[DATE] 10:00"
type input "[DATE] 09:00"
type input "[DATE] 11:00"
type input "DTPspecialists"
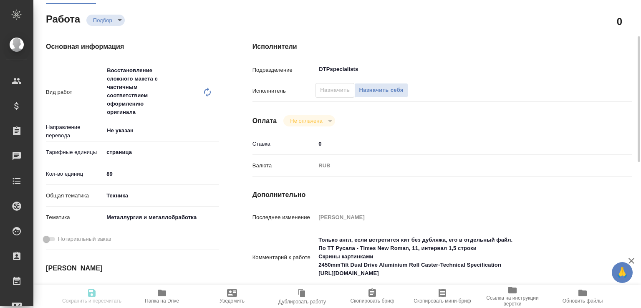
type input "notPayed"
type input "0"
type input "RUB"
type input "[PERSON_NAME]"
type input "S_T-OP-C-25268"
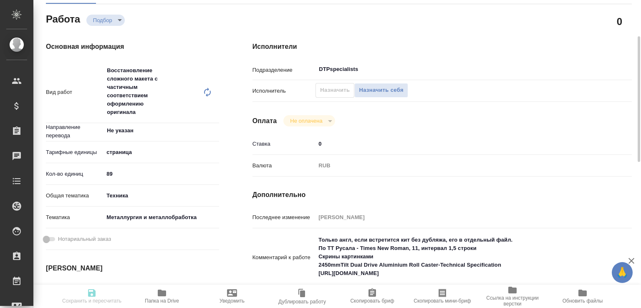
type input "Т-ОП-С-46871"
type input "Верстка Word / Layout Word"
type input "Приемка разверстки, Подверстка, Приемка подверстки, Восстановление сложного мак…"
type input "[PERSON_NAME]"
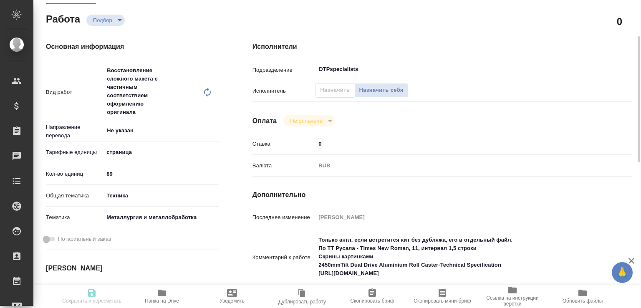
type input "/Clients/Т-ОП-С_Русал Глобал Менеджмент/Orders/S_T-OP-C-25268"
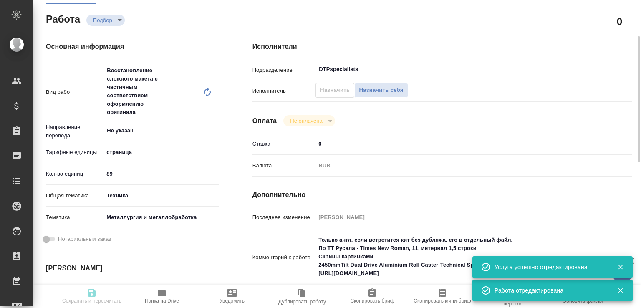
type input "recruiting"
type input "Не указан"
type input "5a8b1489cc6b4906c91bfdb2"
type input "89"
type input "tech"
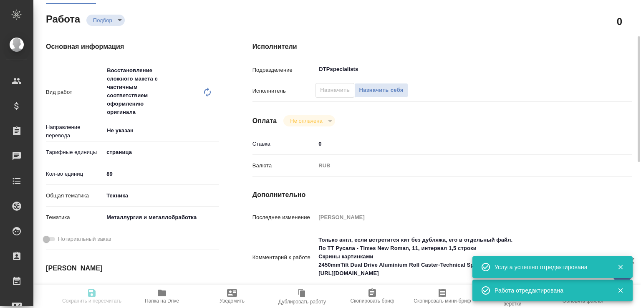
type input "60014e23f7d9dc5f480a3cf8"
type input "[DATE] 10:00"
type input "[DATE] 09:00"
type input "[DATE] 11:00"
type input "DTPspecialists"
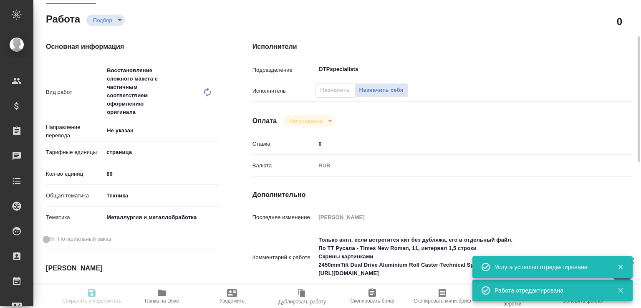
type input "notPayed"
type input "0"
type input "RUB"
type input "[PERSON_NAME]"
type input "S_T-OP-C-25268"
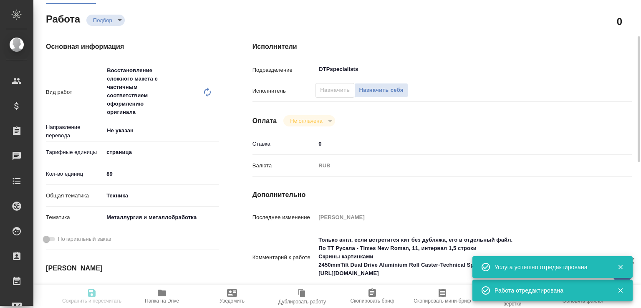
type input "Т-ОП-С-46871"
type input "Верстка Word / Layout Word"
type input "Приемка разверстки, Подверстка, Приемка подверстки, Восстановление сложного мак…"
type input "[PERSON_NAME]"
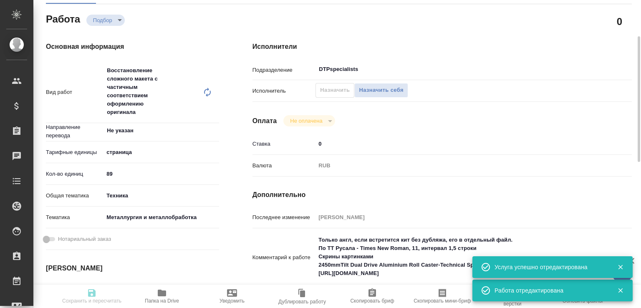
type input "/Clients/Т-ОП-С_Русал Глобал Менеджмент/Orders/S_T-OP-C-25268"
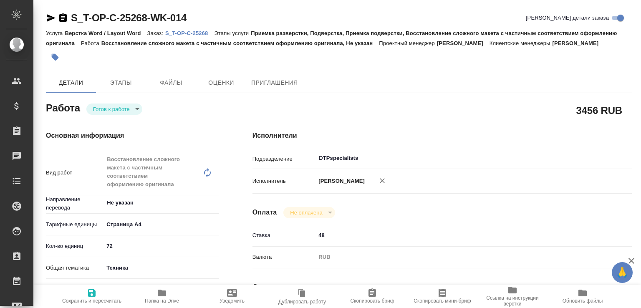
click at [124, 110] on body "🙏 .cls-1 fill:#fff; AWATERA [PERSON_NAME]malofeeva Клиенты Спецификации Заказы …" at bounding box center [320, 154] width 641 height 308
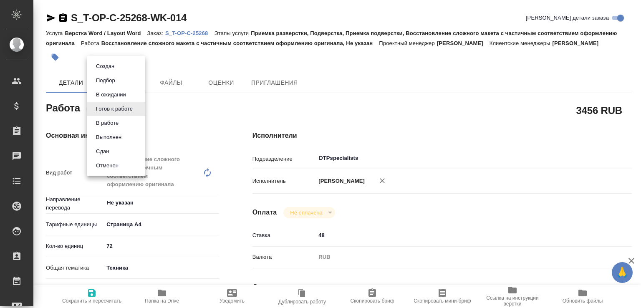
click at [118, 117] on li "В работе" at bounding box center [116, 123] width 58 height 14
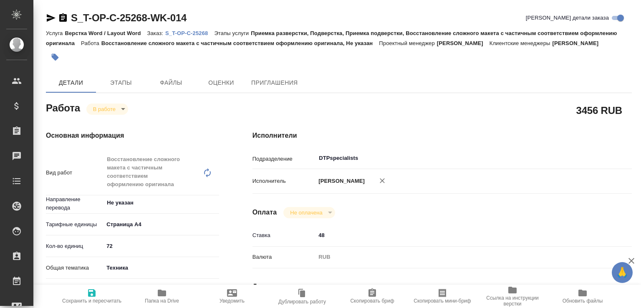
type textarea "x"
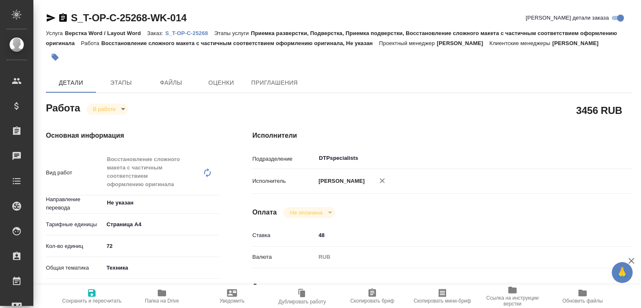
type textarea "x"
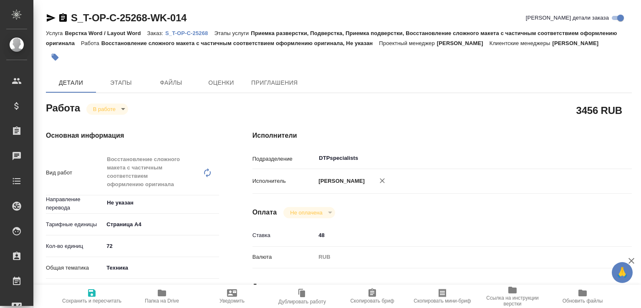
click at [169, 286] on button "Папка на Drive" at bounding box center [162, 296] width 70 height 23
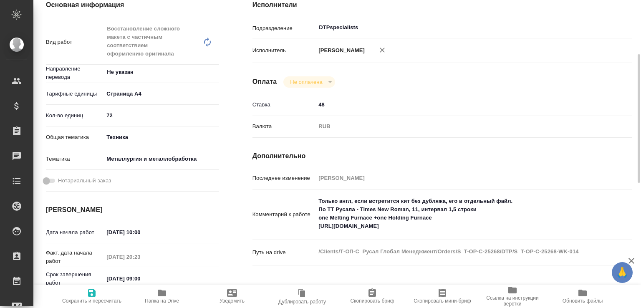
scroll to position [220, 0]
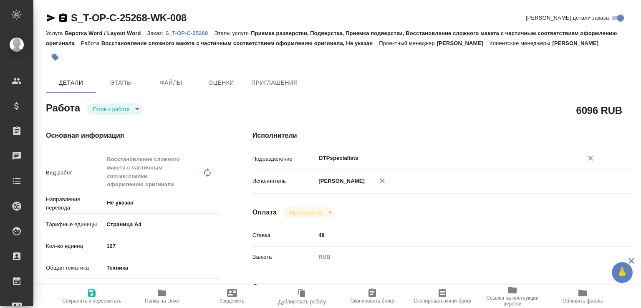
type textarea "x"
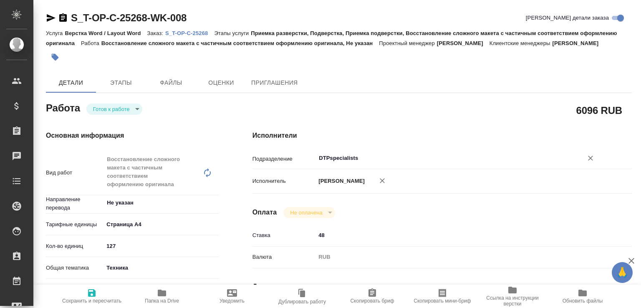
type textarea "x"
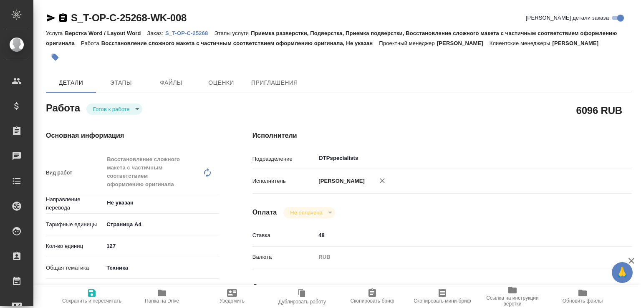
type textarea "x"
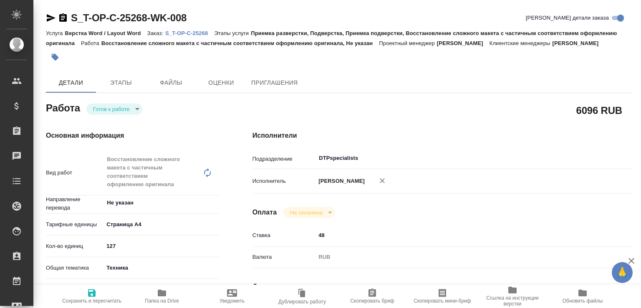
click at [126, 109] on body "🙏 .cls-1 fill:#fff; AWATERA Малофеева Екатерина e.malofeeva Клиенты Спецификаци…" at bounding box center [320, 154] width 641 height 308
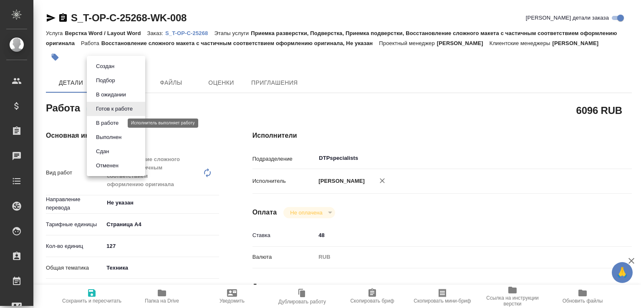
type textarea "x"
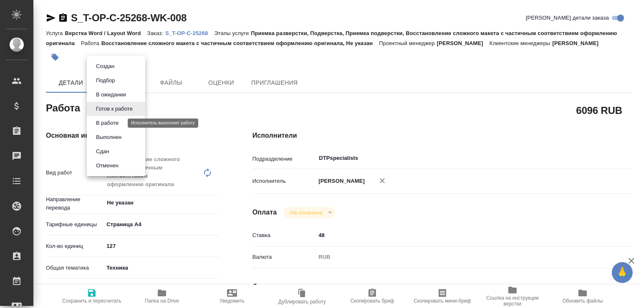
click at [116, 121] on button "В работе" at bounding box center [107, 123] width 28 height 9
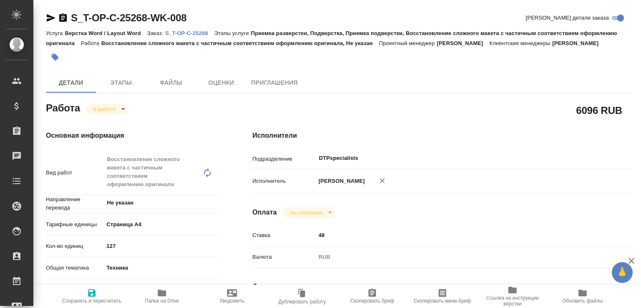
type textarea "x"
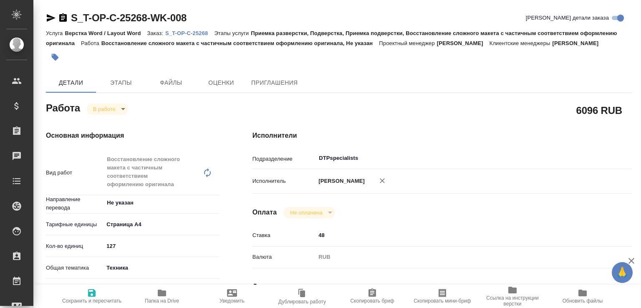
type textarea "x"
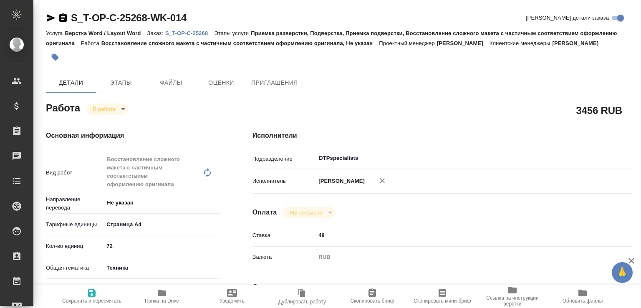
click at [107, 103] on body "🙏 .cls-1 fill:#fff; AWATERA [PERSON_NAME]malofeeva Клиенты Спецификации Заказы …" at bounding box center [320, 154] width 641 height 308
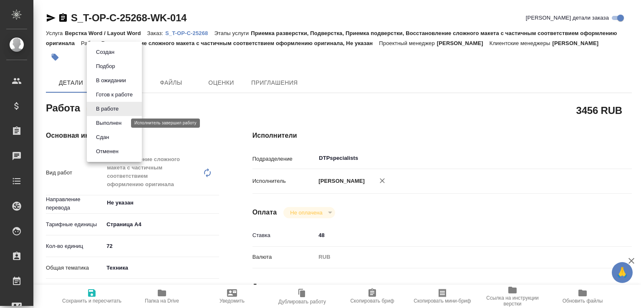
click at [106, 121] on button "Выполнен" at bounding box center [108, 123] width 30 height 9
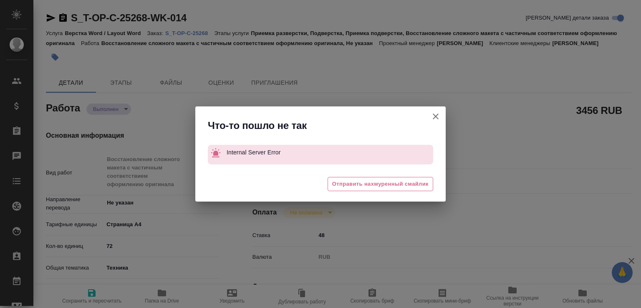
type textarea "x"
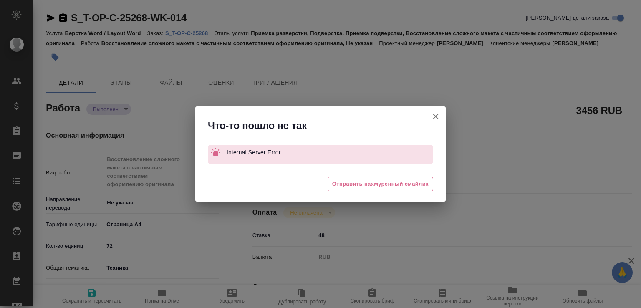
click at [441, 116] on button "[PERSON_NAME] детали заказа" at bounding box center [436, 116] width 20 height 20
type textarea "x"
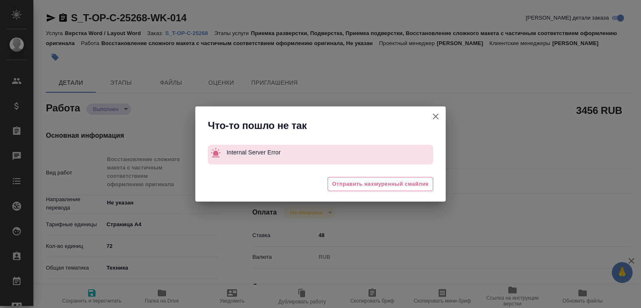
type textarea "x"
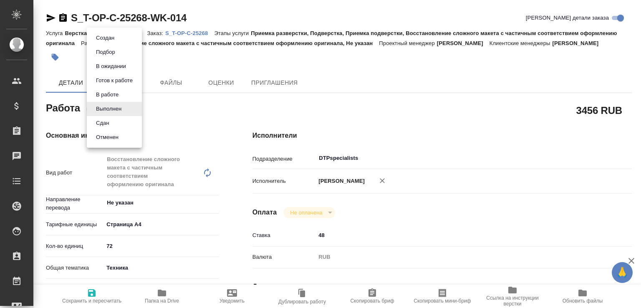
click at [127, 109] on body "🙏 .cls-1 fill:#fff; AWATERA [PERSON_NAME]malofeeva Клиенты Спецификации Заказы …" at bounding box center [320, 154] width 641 height 308
click at [117, 125] on li "Сдан" at bounding box center [114, 123] width 55 height 14
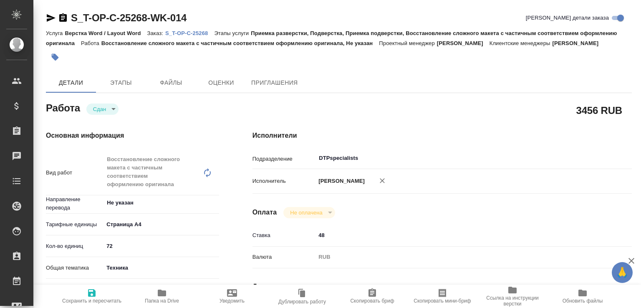
type textarea "x"
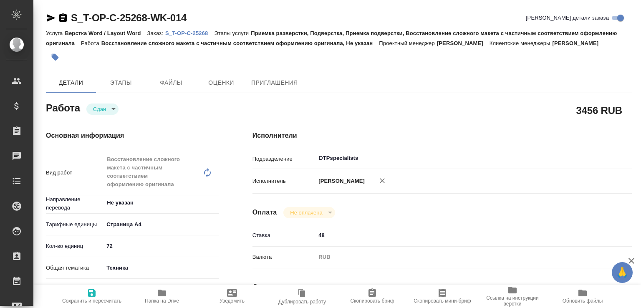
click at [100, 298] on span "Сохранить и пересчитать" at bounding box center [91, 301] width 59 height 6
type textarea "x"
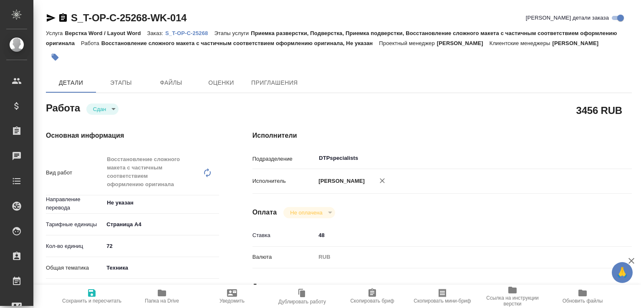
type textarea "x"
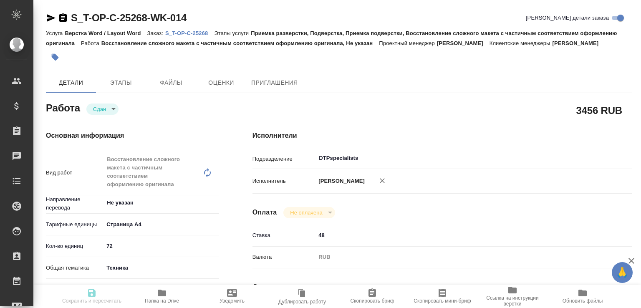
type textarea "x"
type input "closed"
type textarea "Восстановление сложного макета с частичным соответствием оформлению оригинала"
type textarea "x"
type input "Не указан"
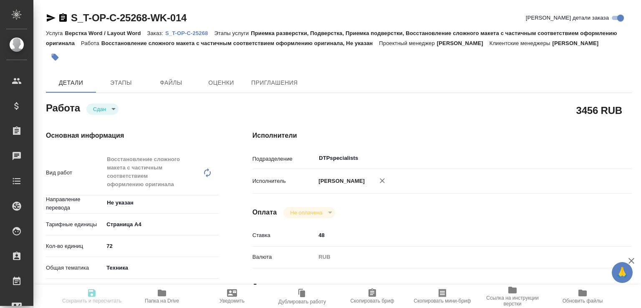
type input "5f036ec4e16dec2d6b59c8ff"
type input "72"
type input "tech"
type input "60014e23f7d9dc5f480a3cf8"
type input "[DATE] 10:00"
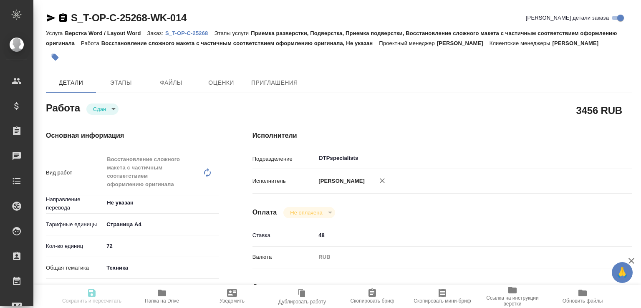
type input "[DATE] 20:23"
type input "[DATE] 09:00"
type input "[DATE] 20:24"
type input "[DATE] 11:00"
type input "DTPspecialists"
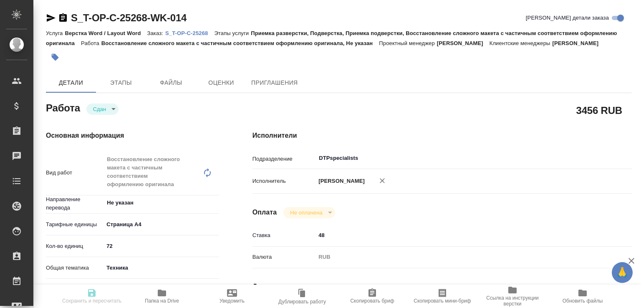
type input "notPayed"
type input "48"
type input "RUB"
type input "[PERSON_NAME]"
type textarea "Только англ, если встретится кит без дубляжа, его в отдельный файл. По ТТ Русал…"
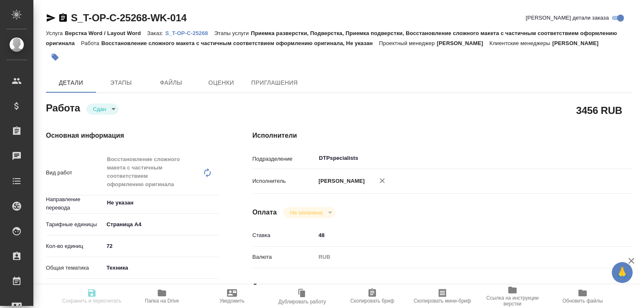
type textarea "x"
type textarea "/Clients/Т-ОП-С_Русал Глобал Менеджмент/Orders/S_T-OP-C-25268/DTP/S_T-OP-C-2526…"
type textarea "x"
type input "S_T-OP-C-25268"
type input "Т-ОП-С-46871"
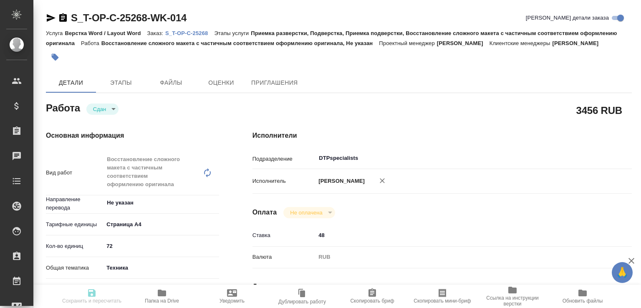
type input "Верстка Word / Layout Word"
type input "Приемка разверстки, Подверстка, Приемка подверстки, Восстановление сложного мак…"
type input "Горленко Юлия"
type input "Малофеева Екатерина"
type input "/Clients/Т-ОП-С_Русал Глобал Менеджмент/Orders/S_T-OP-C-25268"
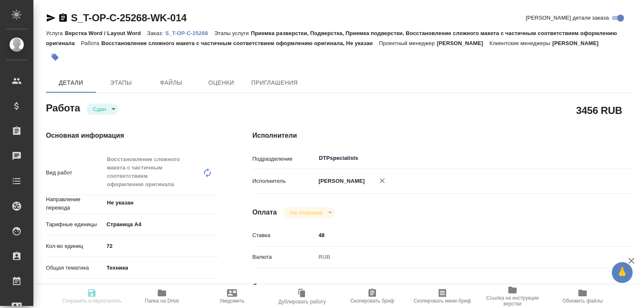
type textarea "x"
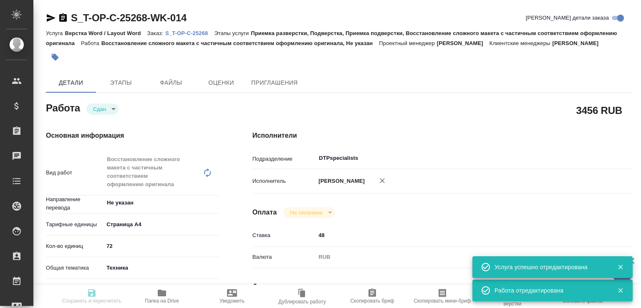
type textarea "x"
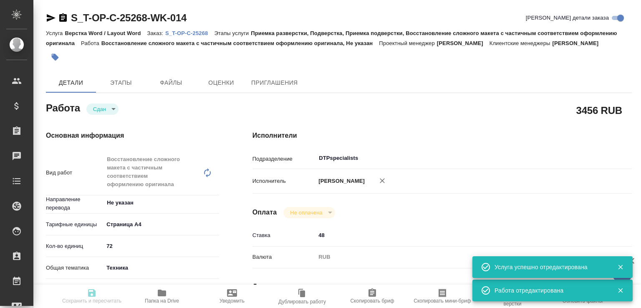
type textarea "x"
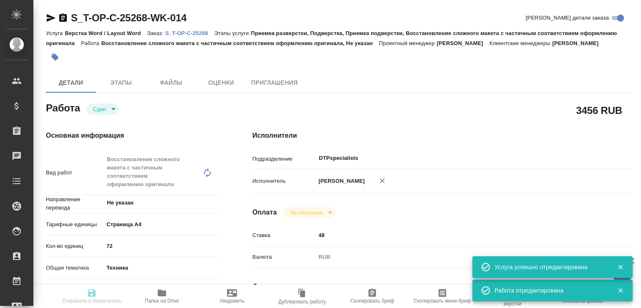
type input "closed"
type textarea "Восстановление сложного макета с частичным соответствием оформлению оригинала"
type textarea "x"
type input "Не указан"
type input "5f036ec4e16dec2d6b59c8ff"
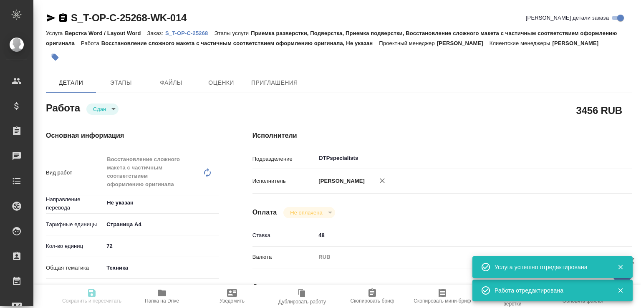
type input "72"
type input "tech"
type input "60014e23f7d9dc5f480a3cf8"
type input "[DATE] 10:00"
type input "01.10.2025 20:23"
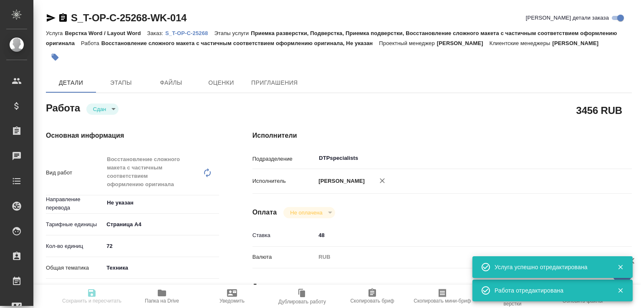
type input "[DATE] 09:00"
type input "01.10.2025 20:24"
type input "[DATE] 11:00"
type input "DTPspecialists"
type input "notPayed"
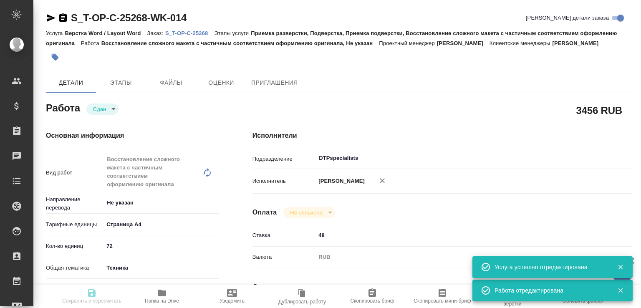
type input "48"
type input "RUB"
type input "[PERSON_NAME]"
type textarea "Только англ, если встретится кит без дубляжа, его в отдельный файл. По ТТ Русал…"
type textarea "x"
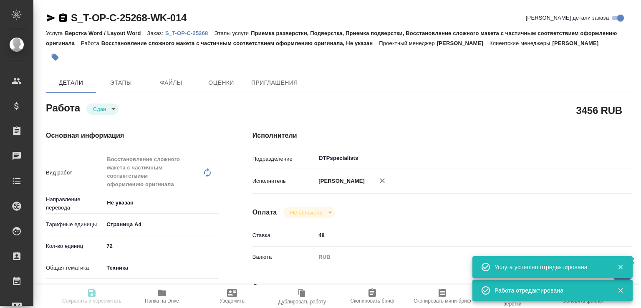
type textarea "/Clients/Т-ОП-С_Русал Глобал Менеджмент/Orders/S_T-OP-C-25268/DTP/S_T-OP-C-2526…"
type textarea "x"
type input "S_T-OP-C-25268"
type input "Т-ОП-С-46871"
type input "Верстка Word / Layout Word"
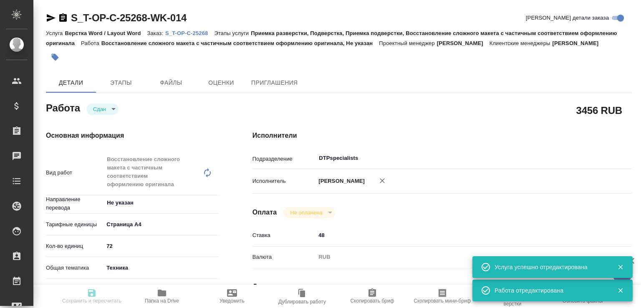
type input "Приемка разверстки, Подверстка, Приемка подверстки, Восстановление сложного мак…"
type input "[PERSON_NAME]"
type input "/Clients/Т-ОП-С_Русал Глобал Менеджмент/Orders/S_T-OP-C-25268"
type textarea "x"
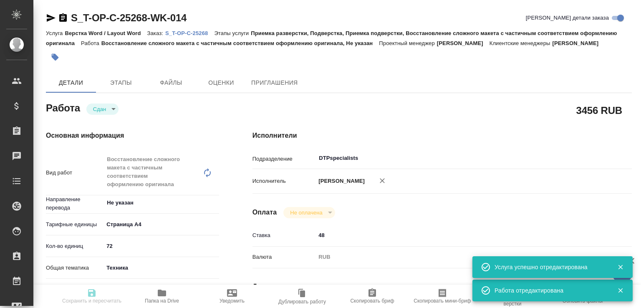
type textarea "x"
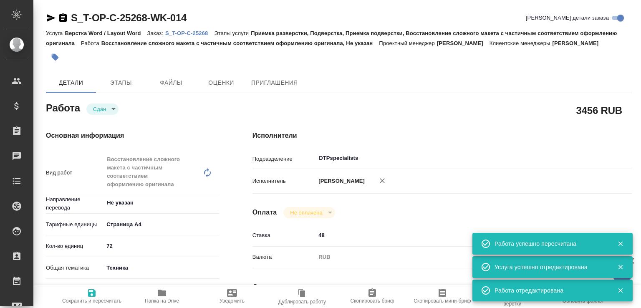
type textarea "x"
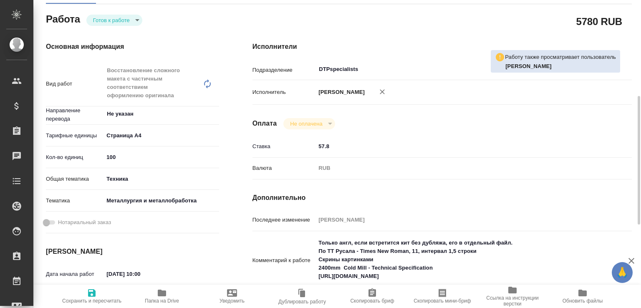
scroll to position [131, 0]
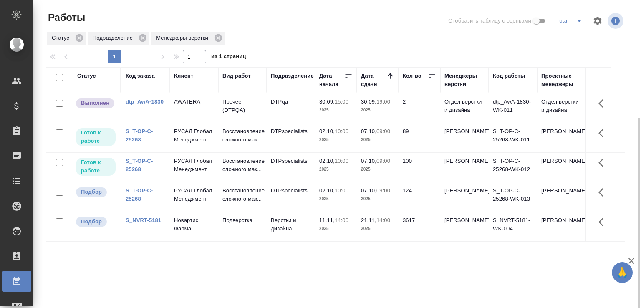
scroll to position [64, 0]
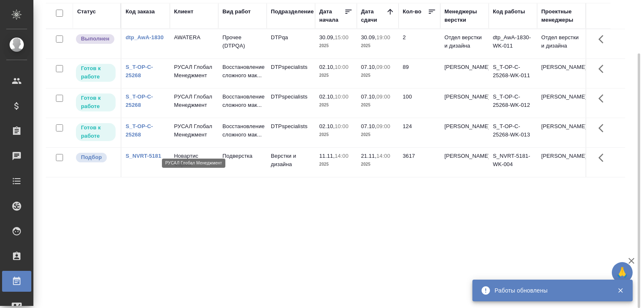
click at [190, 139] on p "РУСАЛ Глобал Менеджмент" at bounding box center [194, 130] width 40 height 17
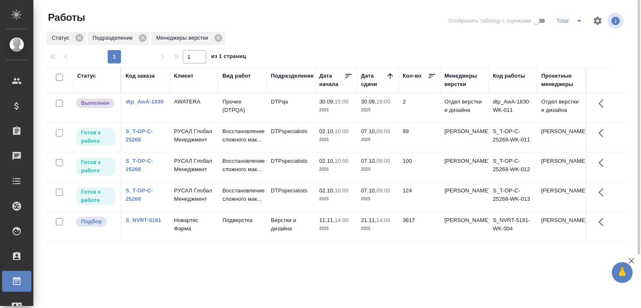
scroll to position [64, 0]
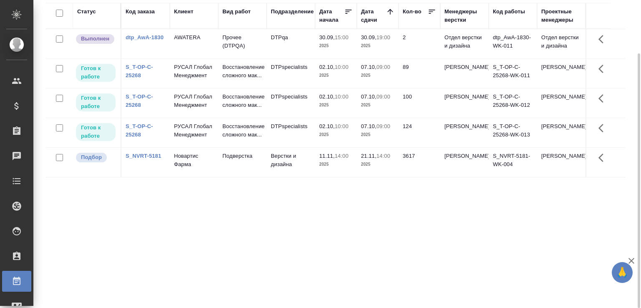
click at [120, 206] on div "Статус Код заказа Клиент Вид работ Подразделение Дата начала Дата сдачи Кол-во …" at bounding box center [335, 153] width 579 height 300
click at [115, 228] on div "Статус Код заказа Клиент Вид работ Подразделение Дата начала Дата сдачи Кол-во …" at bounding box center [335, 153] width 579 height 300
